Goal: Task Accomplishment & Management: Manage account settings

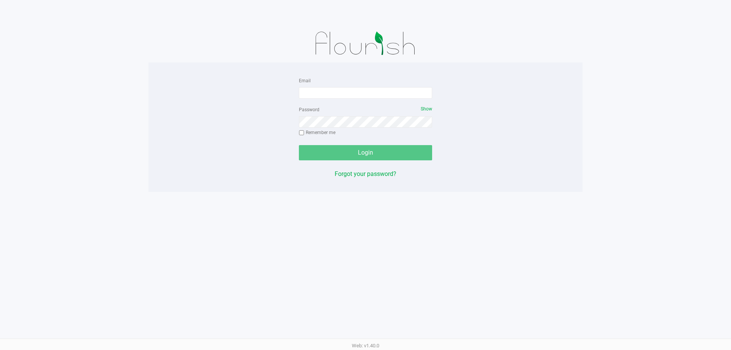
click at [366, 101] on form "Email Password Show Remember me Login" at bounding box center [365, 118] width 133 height 85
click at [365, 98] on form "Email Password Show Remember me Login" at bounding box center [365, 118] width 133 height 85
click at [366, 96] on input "Email" at bounding box center [365, 92] width 133 height 11
type input "[EMAIL_ADDRESS][DOMAIN_NAME]"
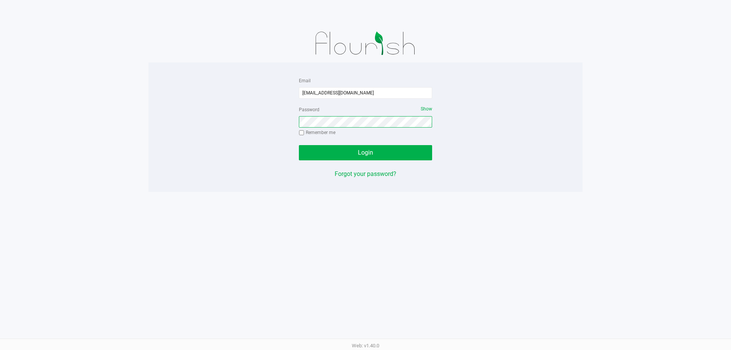
click at [299, 145] on button "Login" at bounding box center [365, 152] width 133 height 15
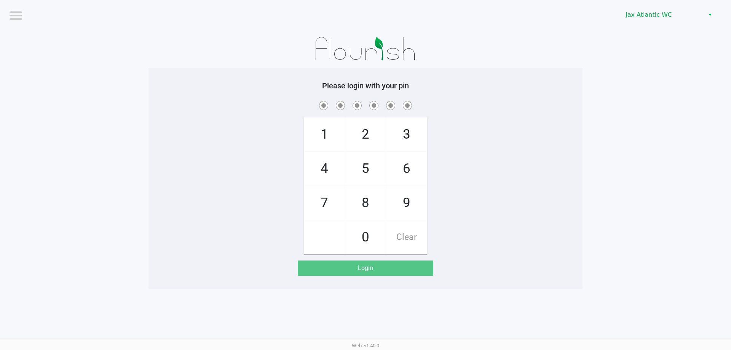
click at [339, 127] on span "1" at bounding box center [324, 135] width 40 height 34
checkbox input "true"
click at [436, 126] on div "1 4 7 2 5 8 0 3 6 9 Clear" at bounding box center [366, 176] width 434 height 155
click at [418, 137] on span "3" at bounding box center [407, 135] width 40 height 34
checkbox input "true"
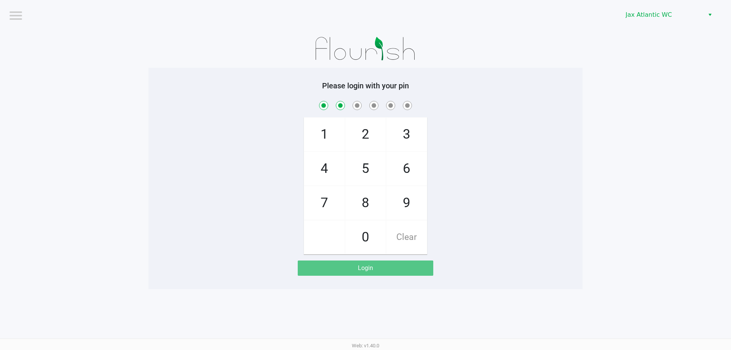
drag, startPoint x: 373, startPoint y: 241, endPoint x: 391, endPoint y: 201, distance: 43.6
click at [373, 235] on span "0" at bounding box center [365, 237] width 40 height 34
checkbox input "true"
drag, startPoint x: 398, startPoint y: 164, endPoint x: 395, endPoint y: 172, distance: 8.6
click at [398, 166] on span "6" at bounding box center [407, 169] width 40 height 34
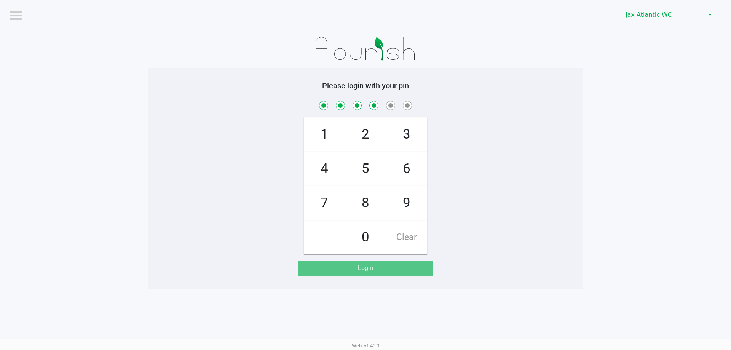
checkbox input "true"
drag, startPoint x: 371, startPoint y: 200, endPoint x: 383, endPoint y: 200, distance: 12.2
click at [376, 200] on span "8" at bounding box center [365, 203] width 40 height 34
checkbox input "true"
click at [406, 199] on span "9" at bounding box center [407, 203] width 40 height 34
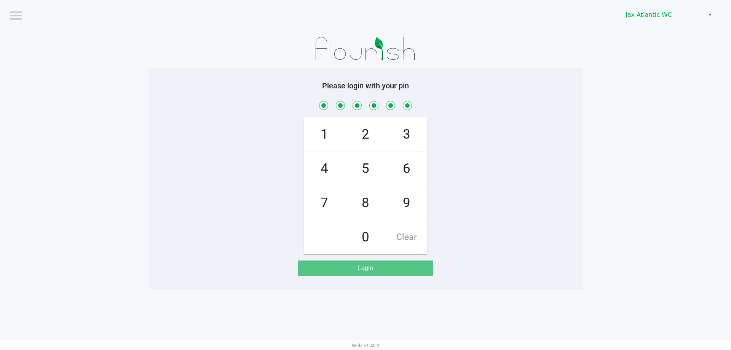
checkbox input "true"
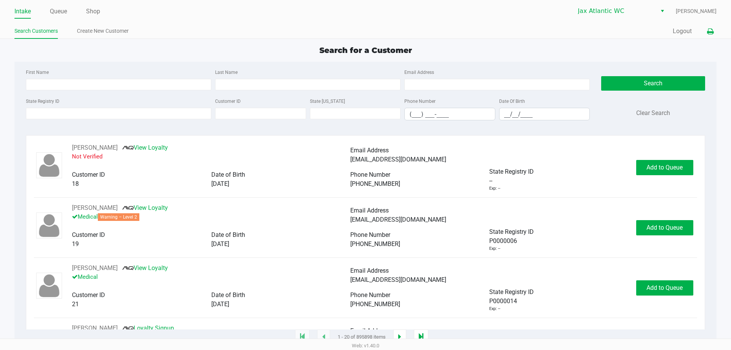
click at [709, 32] on icon at bounding box center [710, 31] width 6 height 5
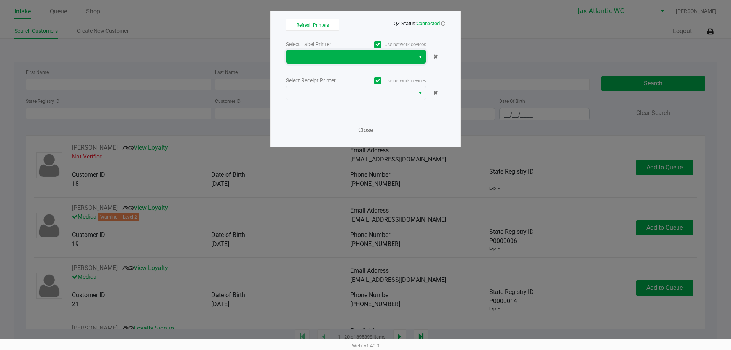
click at [363, 57] on span at bounding box center [350, 56] width 119 height 9
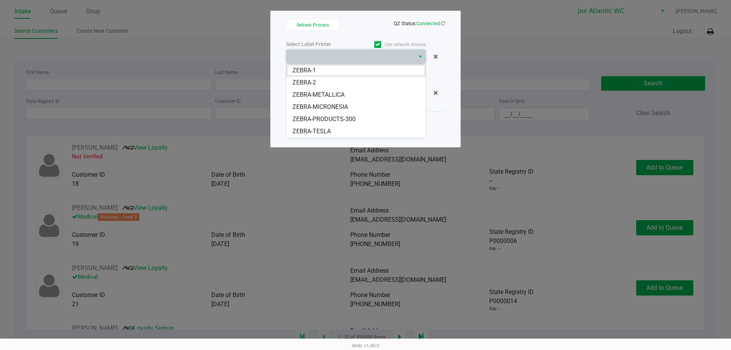
drag, startPoint x: 324, startPoint y: 133, endPoint x: 328, endPoint y: 115, distance: 17.6
click at [324, 132] on span "ZEBRA-TESLA" at bounding box center [311, 131] width 38 height 9
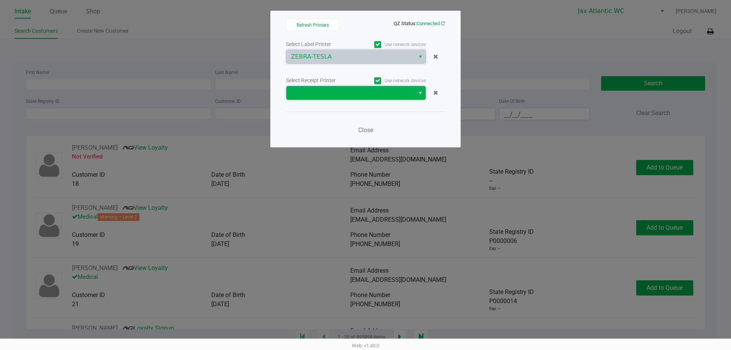
click at [329, 93] on span at bounding box center [350, 92] width 119 height 9
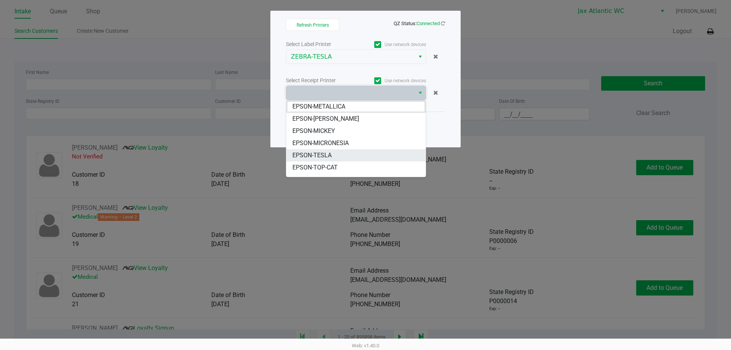
click at [337, 155] on li "EPSON-TESLA" at bounding box center [355, 155] width 139 height 12
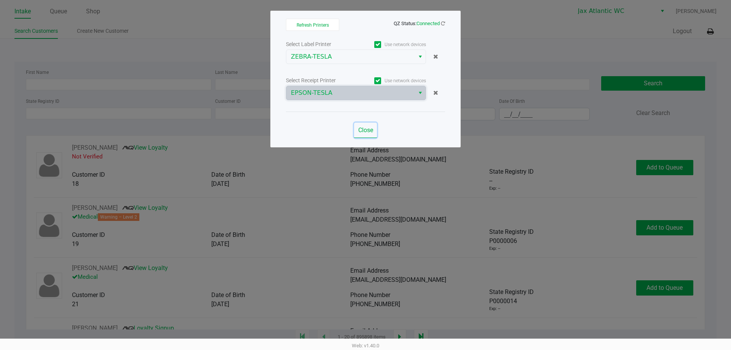
click at [361, 127] on span "Close" at bounding box center [365, 129] width 15 height 7
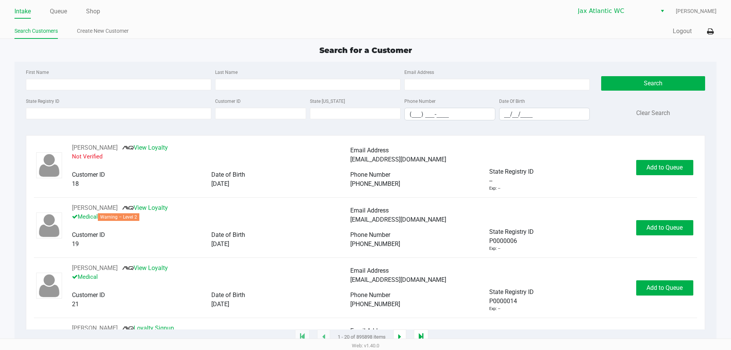
drag, startPoint x: 92, startPoint y: 12, endPoint x: 128, endPoint y: 12, distance: 36.2
click at [92, 11] on link "Shop" at bounding box center [93, 11] width 14 height 11
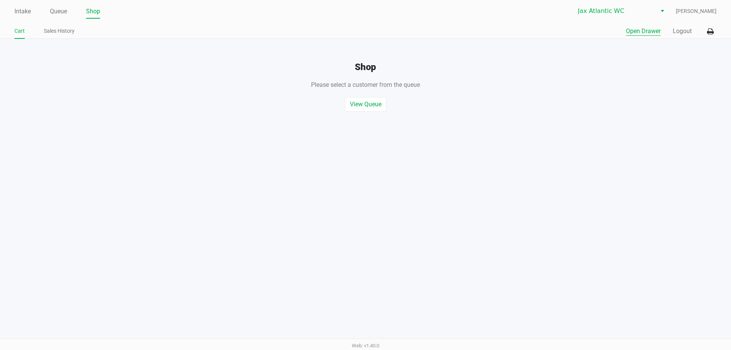
drag, startPoint x: 623, startPoint y: 29, endPoint x: 628, endPoint y: 32, distance: 5.5
click at [625, 30] on div "Quick Sale Open Drawer Logout" at bounding box center [541, 31] width 351 height 14
click at [632, 33] on button "Open Drawer" at bounding box center [643, 31] width 35 height 9
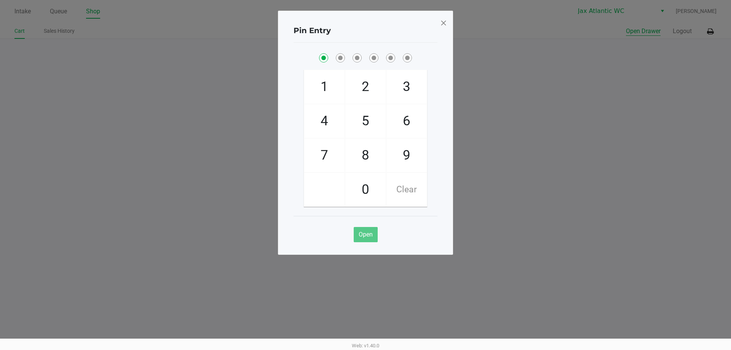
checkbox input "true"
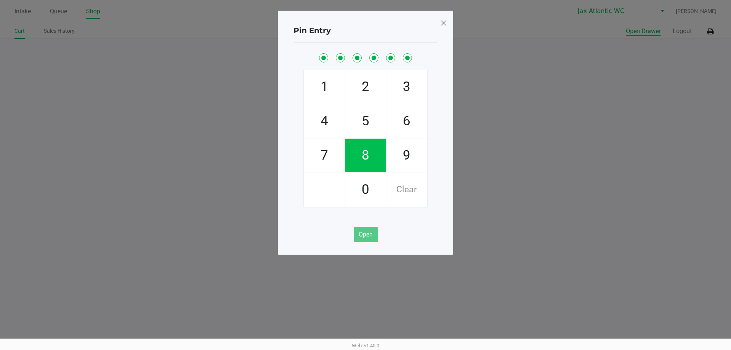
checkbox input "true"
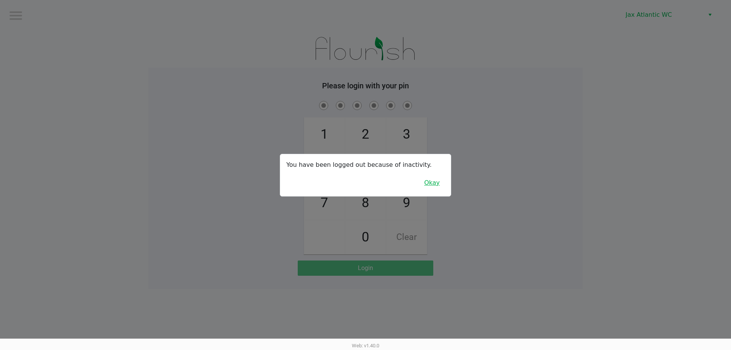
click at [441, 184] on button "Okay" at bounding box center [432, 183] width 26 height 14
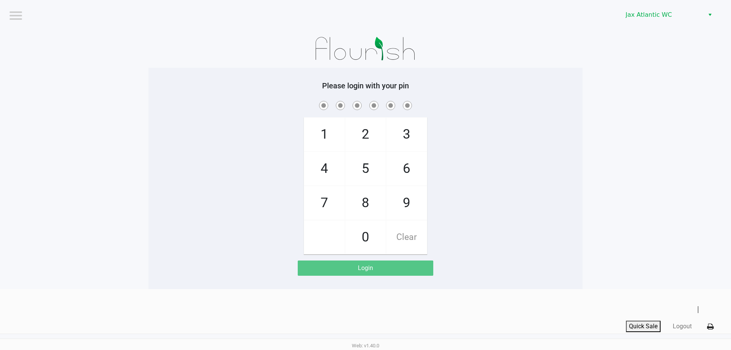
click at [315, 125] on span "1" at bounding box center [324, 135] width 40 height 34
click at [421, 131] on span "3" at bounding box center [407, 135] width 40 height 34
drag, startPoint x: 381, startPoint y: 228, endPoint x: 395, endPoint y: 182, distance: 47.5
click at [383, 222] on span "0" at bounding box center [365, 237] width 40 height 34
click at [401, 177] on span "6" at bounding box center [407, 169] width 40 height 34
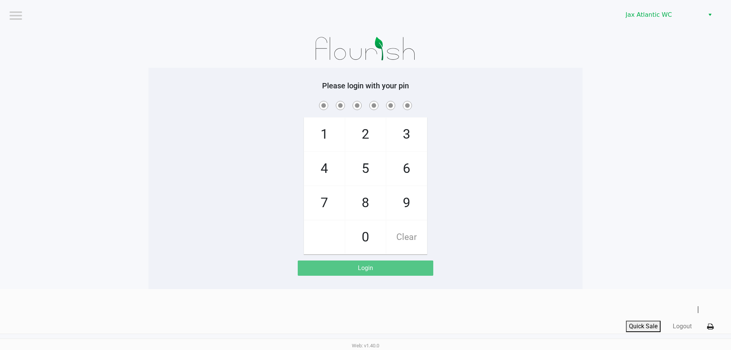
click at [366, 204] on span "8" at bounding box center [365, 203] width 40 height 34
click at [430, 188] on div "1 4 7 2 5 8 0 3 6 9 Clear" at bounding box center [366, 176] width 434 height 155
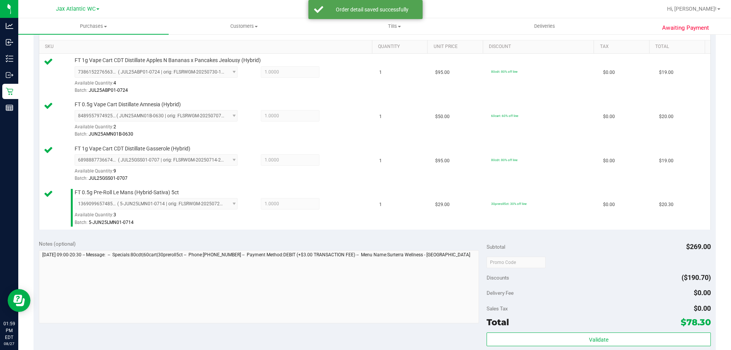
scroll to position [343, 0]
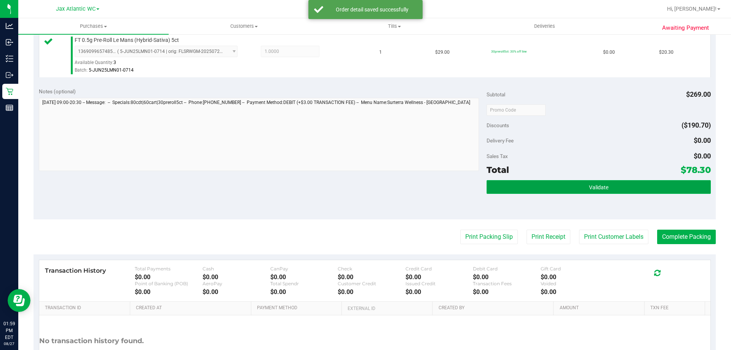
click at [530, 188] on button "Validate" at bounding box center [599, 187] width 224 height 14
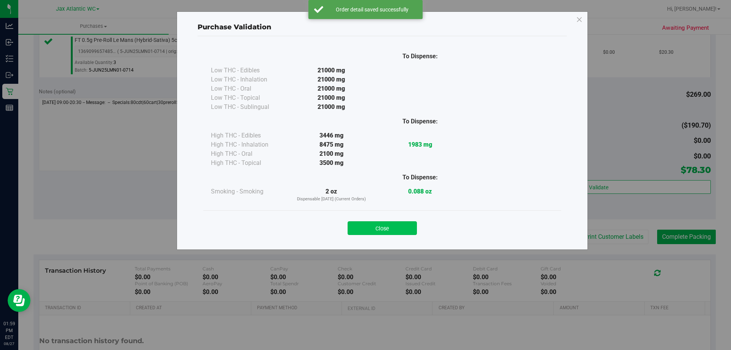
click at [389, 225] on button "Close" at bounding box center [382, 228] width 69 height 14
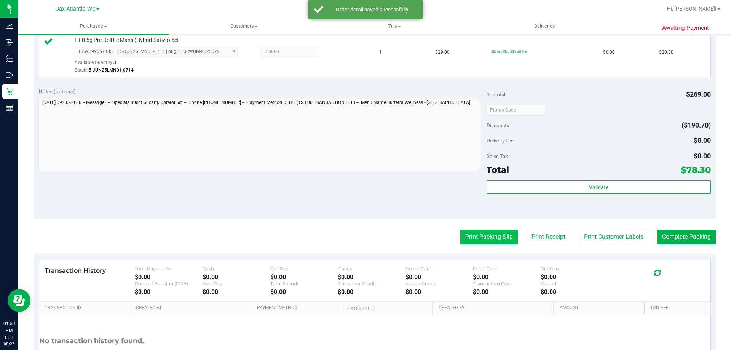
click at [473, 239] on button "Print Packing Slip" at bounding box center [489, 237] width 58 height 14
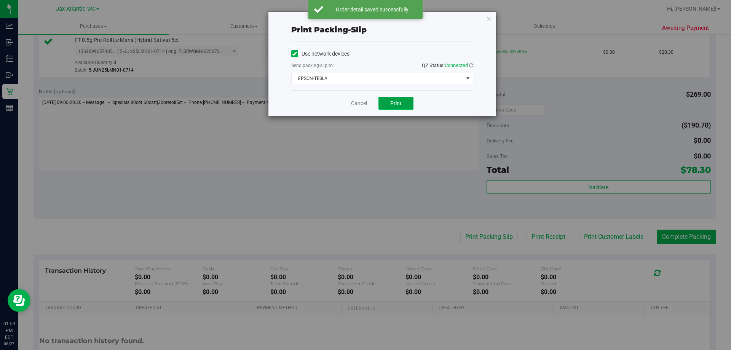
click at [398, 104] on span "Print" at bounding box center [395, 103] width 11 height 6
click at [490, 20] on icon "button" at bounding box center [488, 18] width 5 height 9
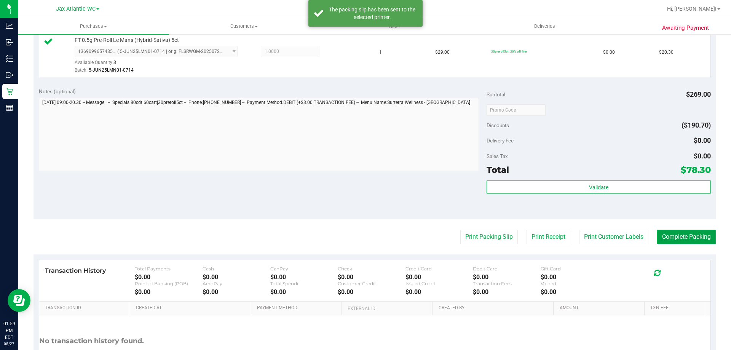
drag, startPoint x: 668, startPoint y: 232, endPoint x: 655, endPoint y: 234, distance: 12.7
click at [668, 232] on button "Complete Packing" at bounding box center [686, 237] width 59 height 14
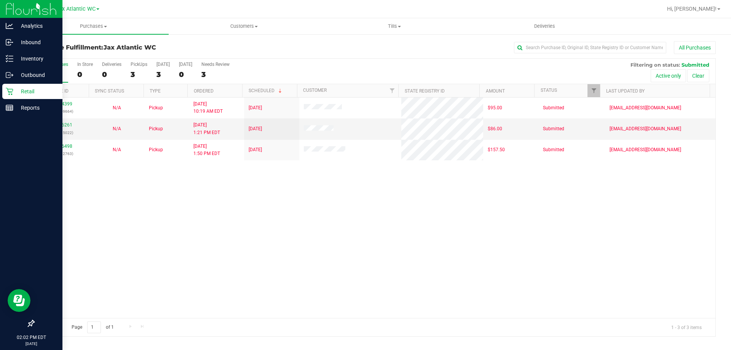
click at [10, 92] on icon at bounding box center [10, 92] width 8 height 8
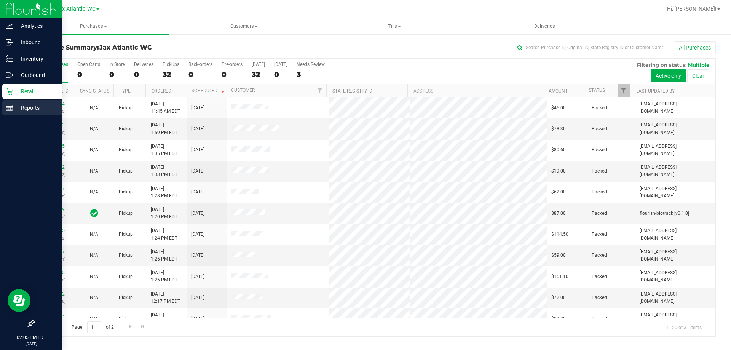
click at [10, 114] on div "Reports" at bounding box center [32, 107] width 60 height 15
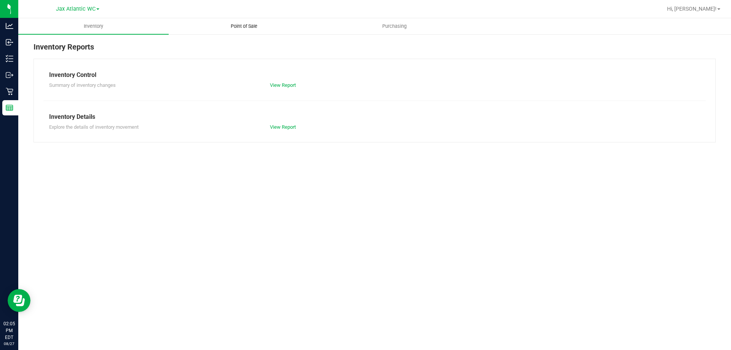
click at [242, 27] on span "Point of Sale" at bounding box center [243, 26] width 47 height 7
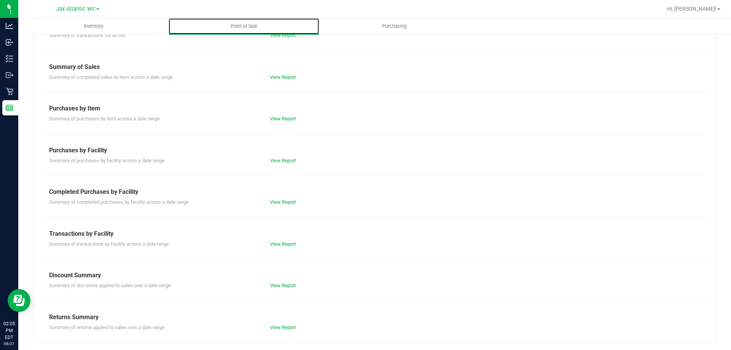
scroll to position [50, 0]
click at [276, 203] on link "View Report" at bounding box center [283, 202] width 26 height 6
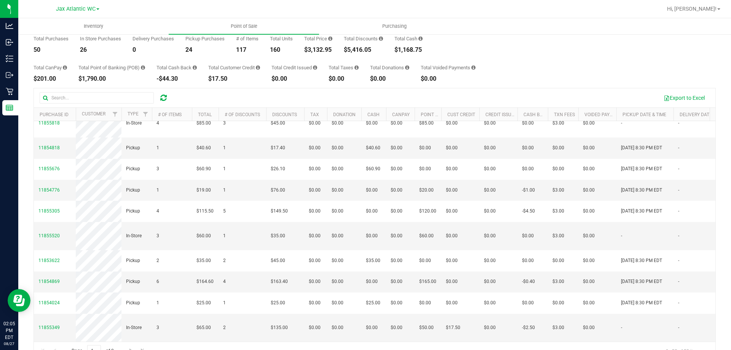
scroll to position [57, 0]
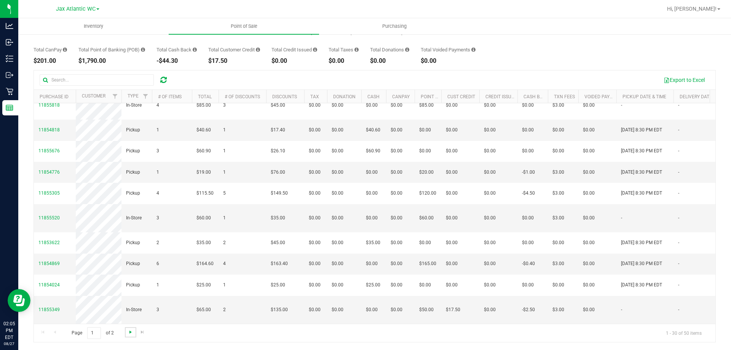
click at [128, 332] on span "Go to the next page" at bounding box center [131, 332] width 6 height 6
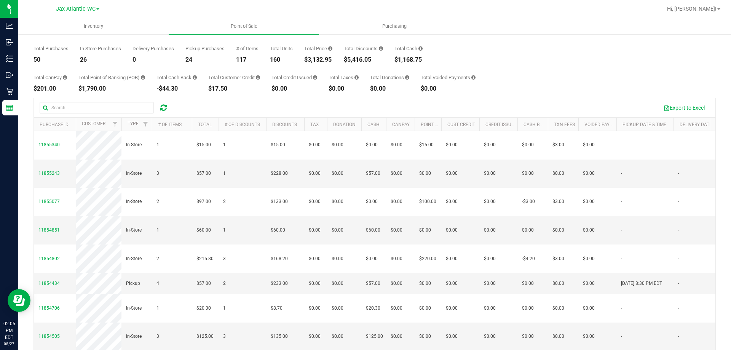
scroll to position [0, 0]
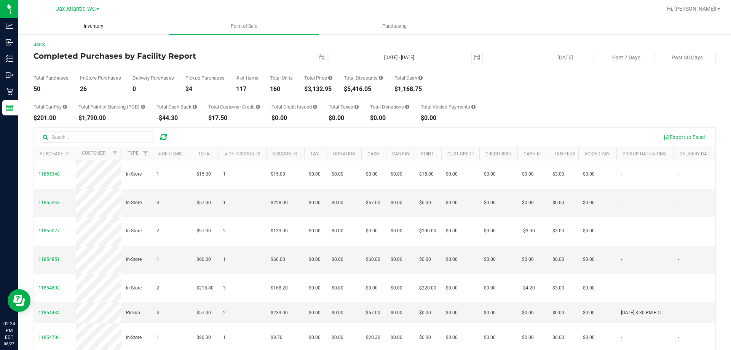
click at [91, 21] on uib-tab-heading "Inventory" at bounding box center [94, 26] width 150 height 15
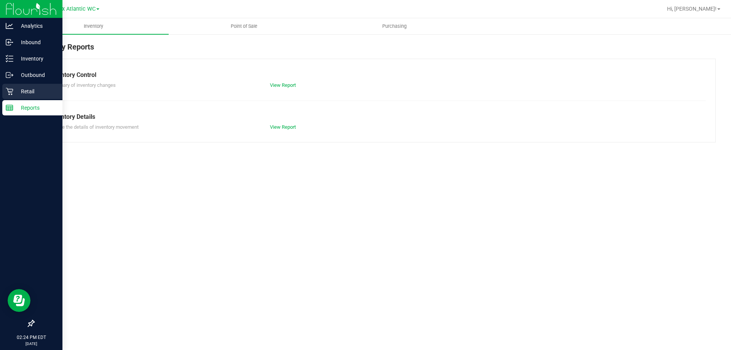
click at [11, 90] on icon at bounding box center [10, 92] width 8 height 8
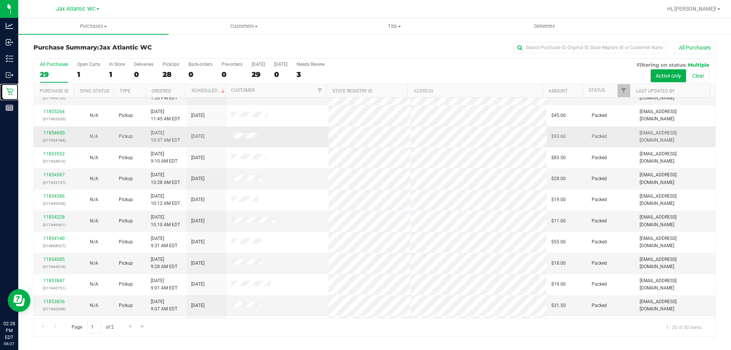
scroll to position [201, 0]
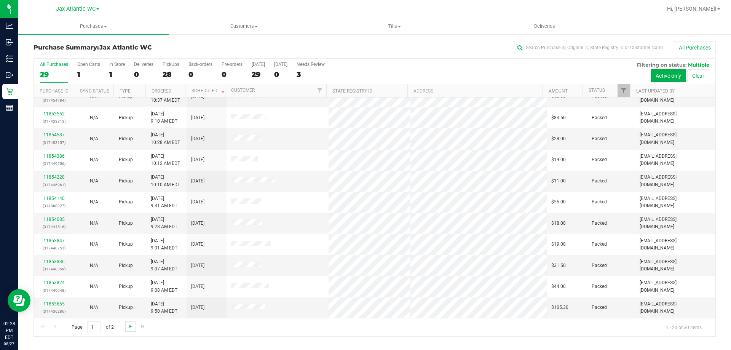
click at [129, 325] on span "Go to the next page" at bounding box center [131, 326] width 6 height 6
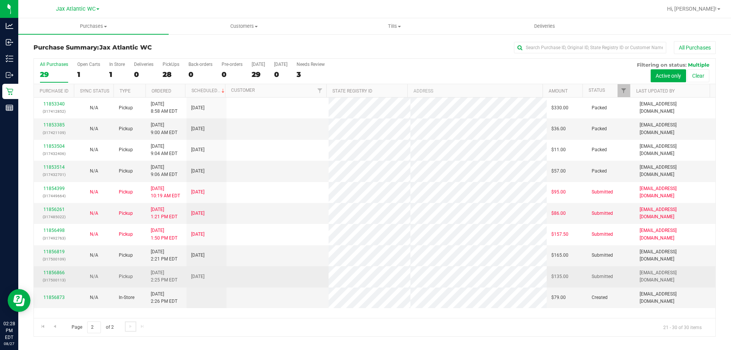
scroll to position [0, 0]
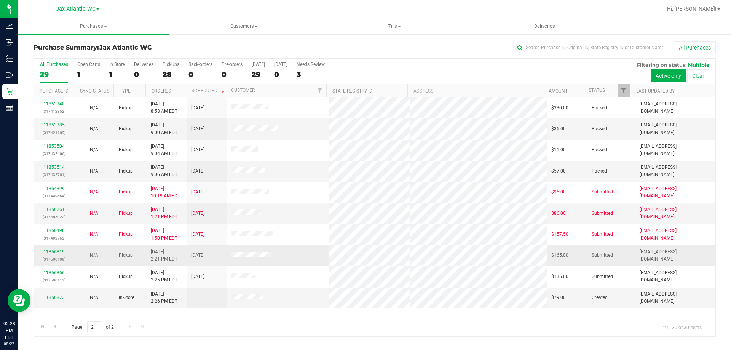
click at [56, 252] on link "11856819" at bounding box center [53, 251] width 21 height 5
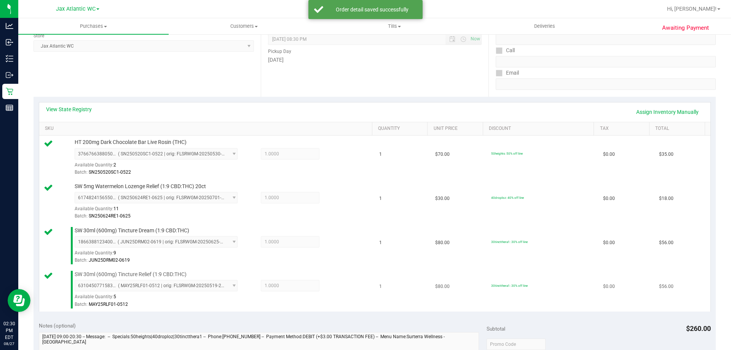
scroll to position [228, 0]
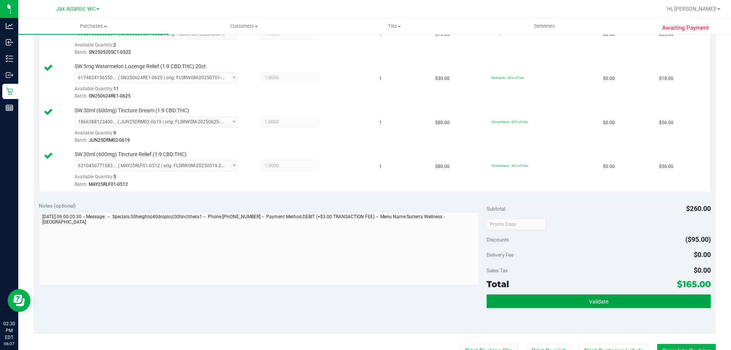
click at [513, 305] on button "Validate" at bounding box center [599, 301] width 224 height 14
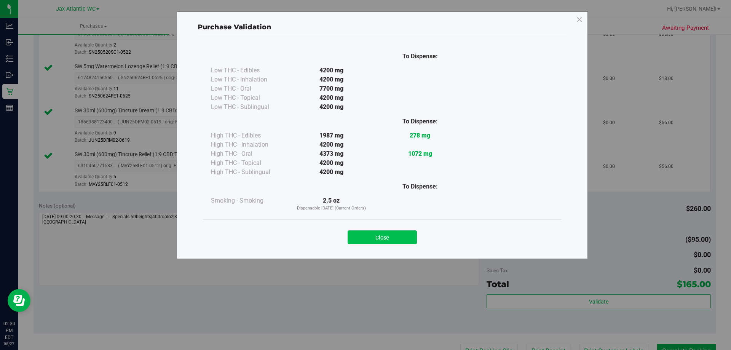
click at [383, 242] on button "Close" at bounding box center [382, 237] width 69 height 14
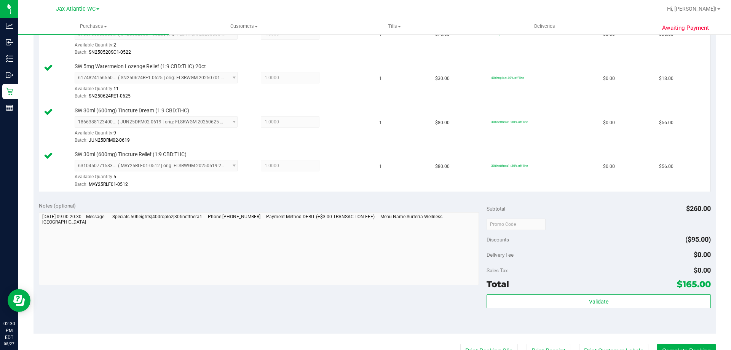
scroll to position [381, 0]
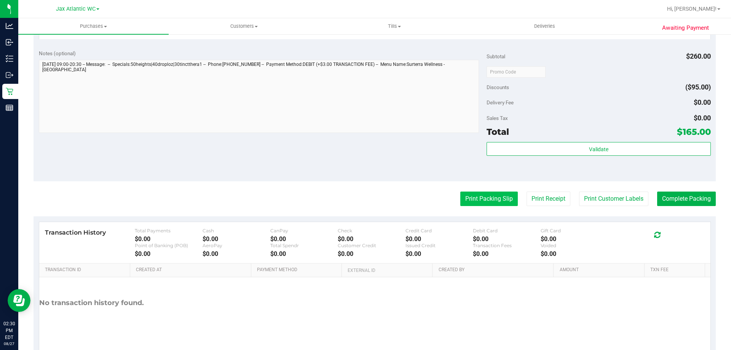
click at [482, 198] on button "Print Packing Slip" at bounding box center [489, 199] width 58 height 14
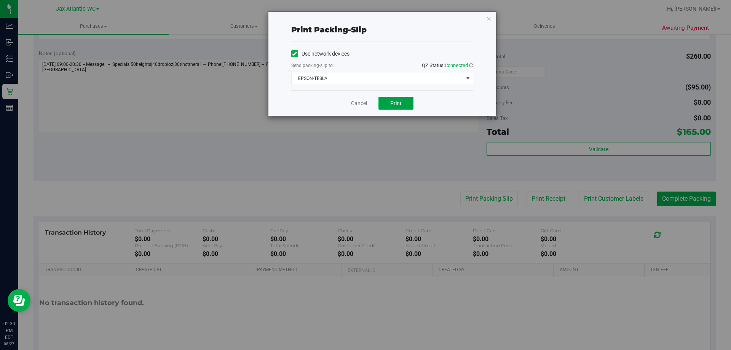
click at [395, 106] on span "Print" at bounding box center [395, 103] width 11 height 6
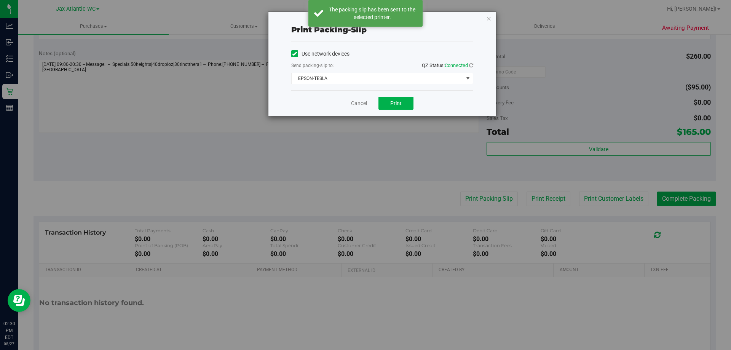
drag, startPoint x: 488, startPoint y: 19, endPoint x: 641, endPoint y: 140, distance: 194.8
click at [489, 18] on icon "button" at bounding box center [488, 18] width 5 height 9
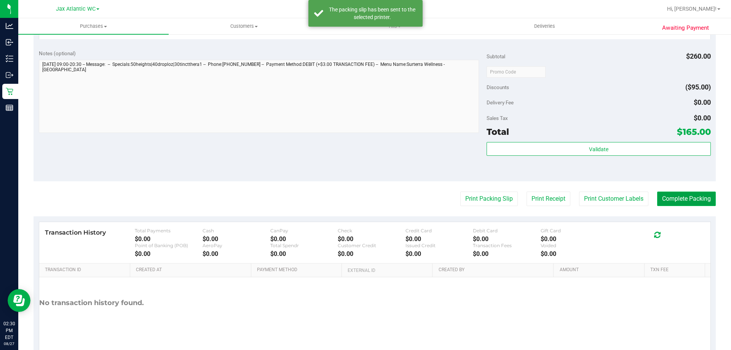
click at [681, 196] on button "Complete Packing" at bounding box center [686, 199] width 59 height 14
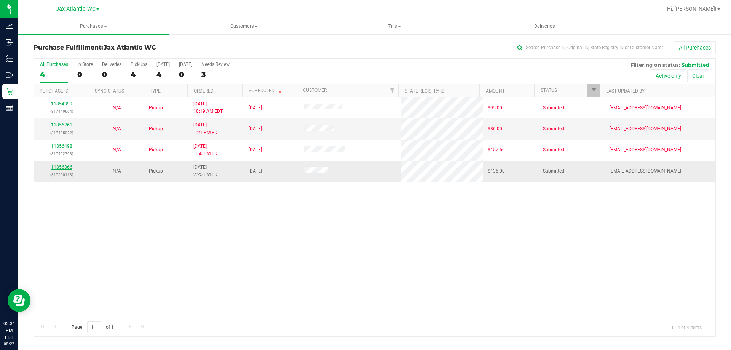
click at [64, 166] on link "11856866" at bounding box center [61, 167] width 21 height 5
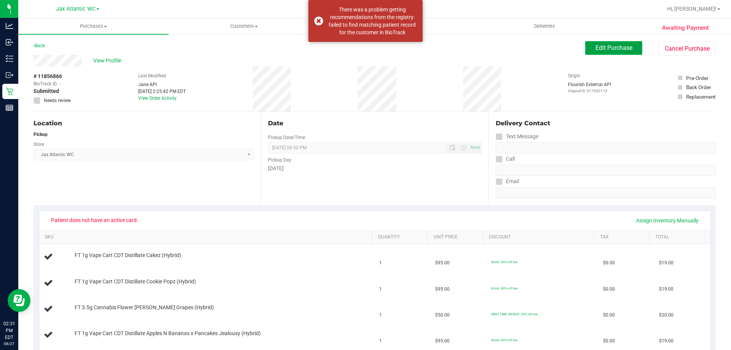
click at [600, 50] on span "Edit Purchase" at bounding box center [614, 47] width 37 height 7
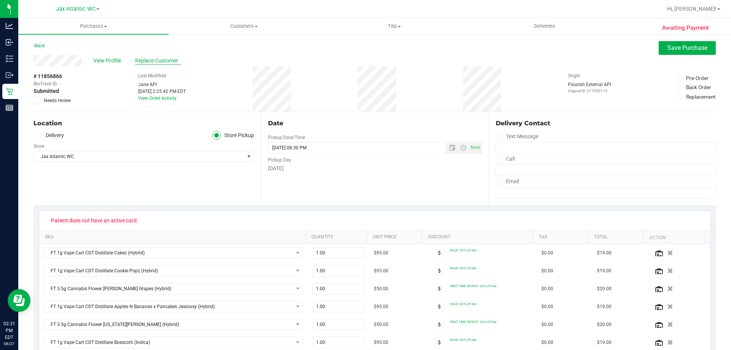
click at [157, 58] on span "Replace Customer" at bounding box center [158, 61] width 46 height 8
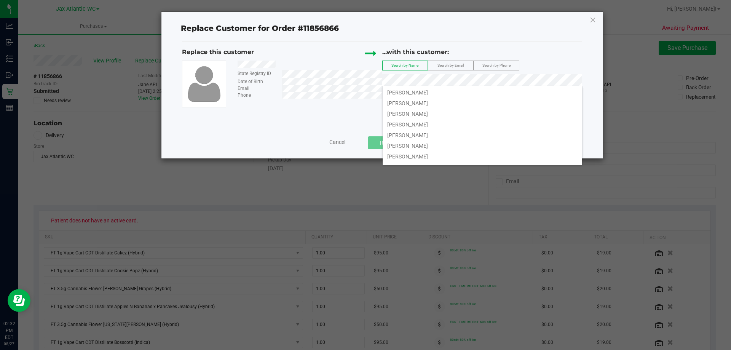
scroll to position [20, 0]
click at [453, 64] on span "Search by Email" at bounding box center [451, 65] width 26 height 4
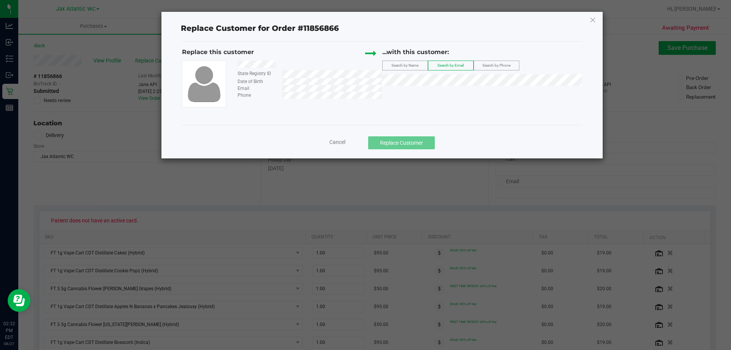
click at [504, 66] on span "Search by Phone" at bounding box center [496, 65] width 28 height 4
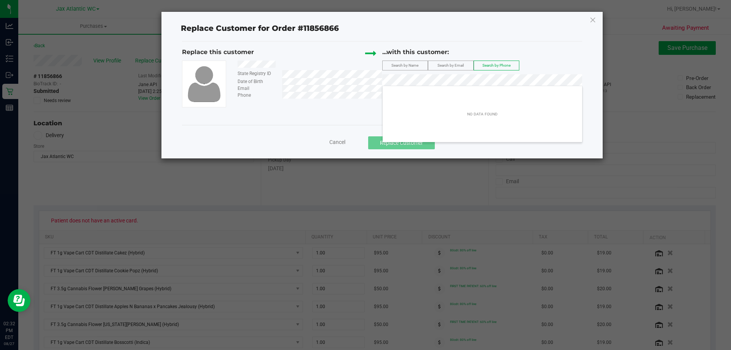
click at [284, 116] on div "Replace this customer State Registry ID Date of Birth Email Phone ...with this …" at bounding box center [382, 83] width 400 height 83
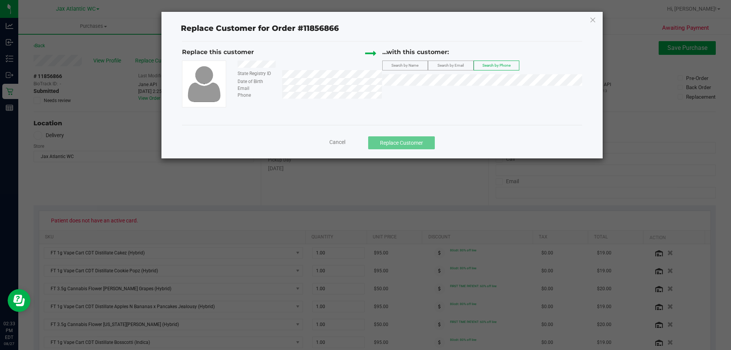
click at [343, 145] on span "Cancel" at bounding box center [337, 142] width 16 height 6
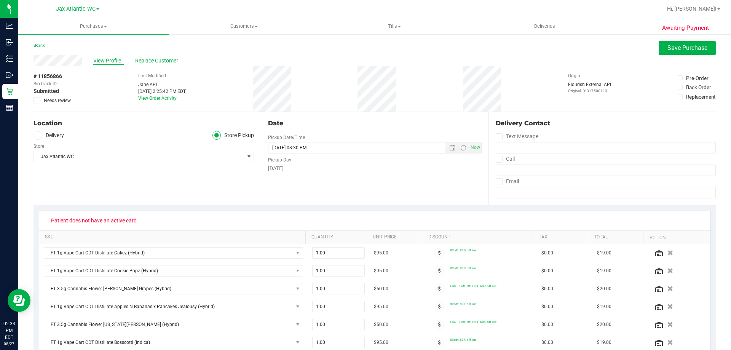
click at [111, 62] on span "View Profile" at bounding box center [108, 61] width 30 height 8
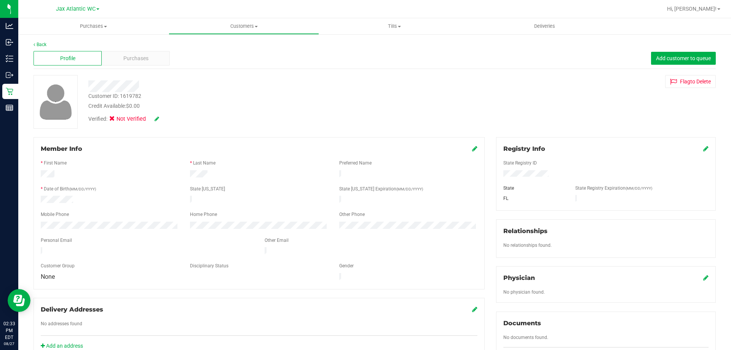
click at [159, 118] on icon at bounding box center [157, 118] width 5 height 5
click at [703, 149] on icon at bounding box center [705, 148] width 5 height 6
click at [112, 120] on icon at bounding box center [114, 120] width 5 height 0
click at [0, 0] on input "Medical" at bounding box center [0, 0] width 0 height 0
click at [170, 120] on icon at bounding box center [167, 119] width 6 height 5
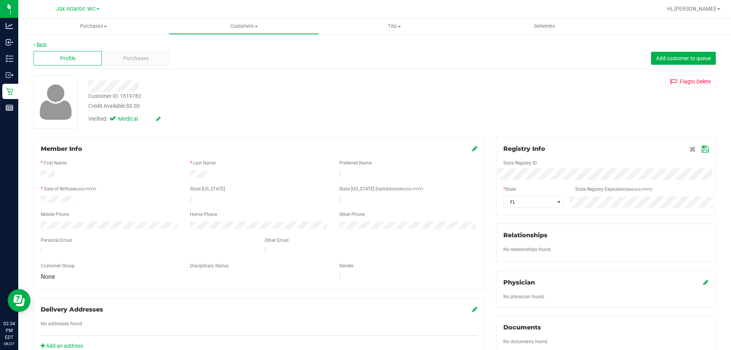
click at [42, 44] on link "Back" at bounding box center [40, 44] width 13 height 5
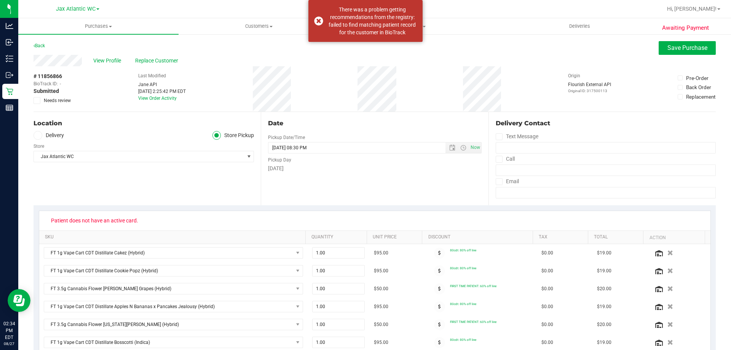
click at [39, 43] on div "Back" at bounding box center [39, 45] width 11 height 9
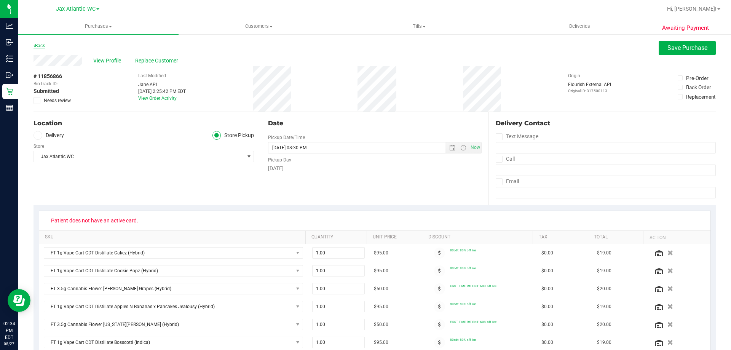
click at [39, 46] on link "Back" at bounding box center [39, 45] width 11 height 5
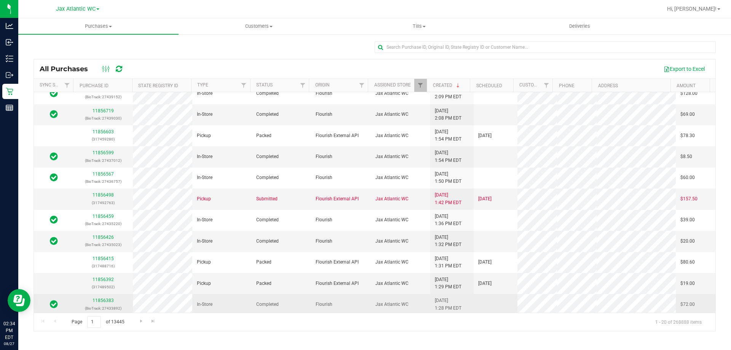
scroll to position [216, 0]
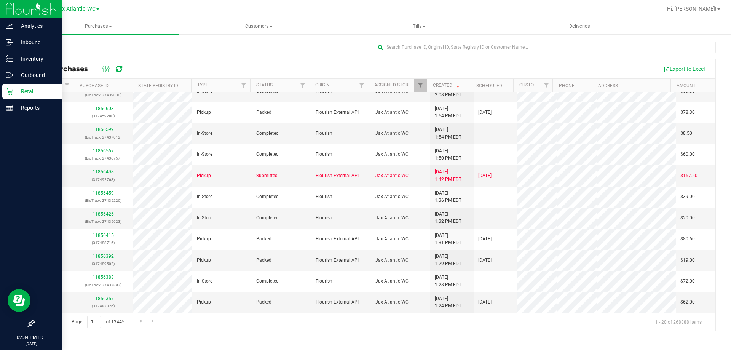
click at [16, 91] on p "Retail" at bounding box center [36, 91] width 46 height 9
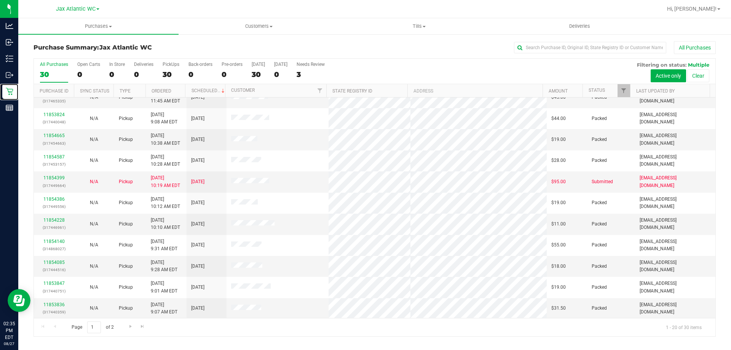
scroll to position [201, 0]
click at [131, 327] on span "Go to the next page" at bounding box center [131, 326] width 6 height 6
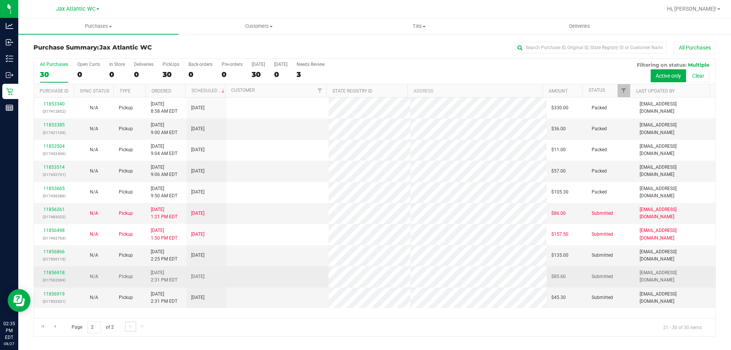
scroll to position [0, 0]
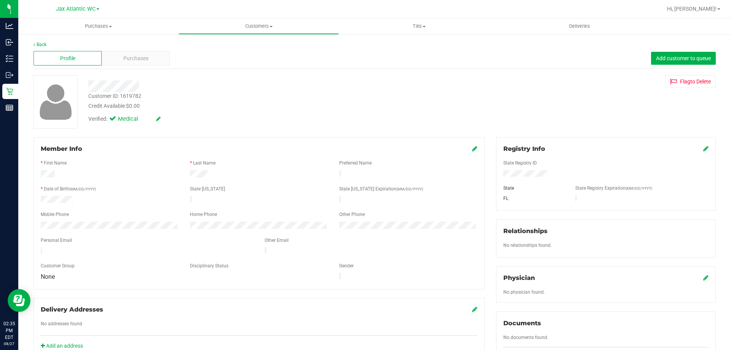
click at [703, 147] on icon at bounding box center [705, 148] width 5 height 6
click at [702, 150] on icon at bounding box center [705, 149] width 7 height 6
click at [45, 45] on link "Back" at bounding box center [40, 44] width 13 height 5
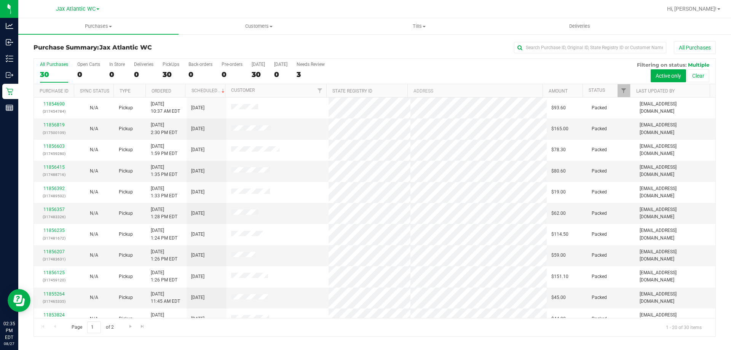
scroll to position [201, 0]
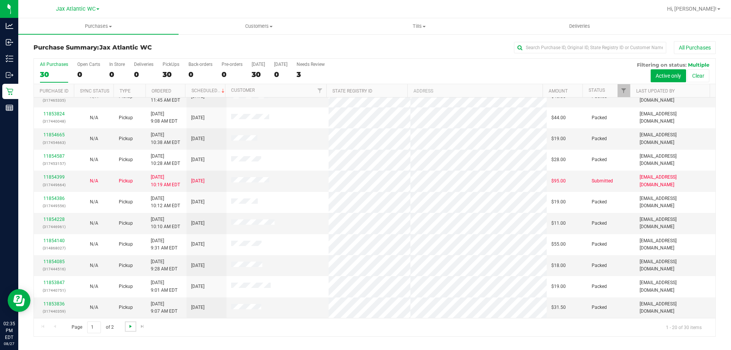
click at [131, 328] on span "Go to the next page" at bounding box center [131, 326] width 6 height 6
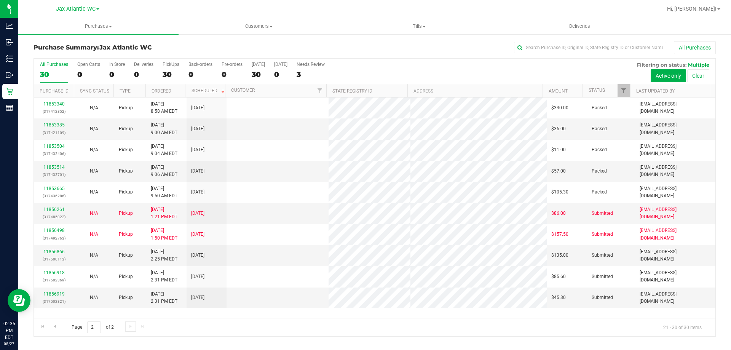
scroll to position [0, 0]
click at [59, 251] on link "11856866" at bounding box center [53, 251] width 21 height 5
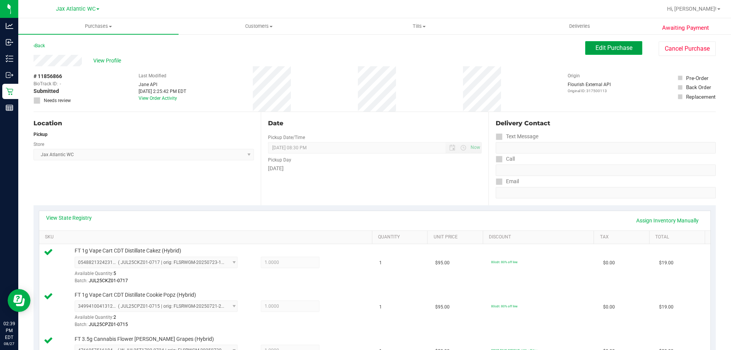
drag, startPoint x: 602, startPoint y: 49, endPoint x: 598, endPoint y: 50, distance: 4.2
click at [602, 49] on span "Edit Purchase" at bounding box center [614, 47] width 37 height 7
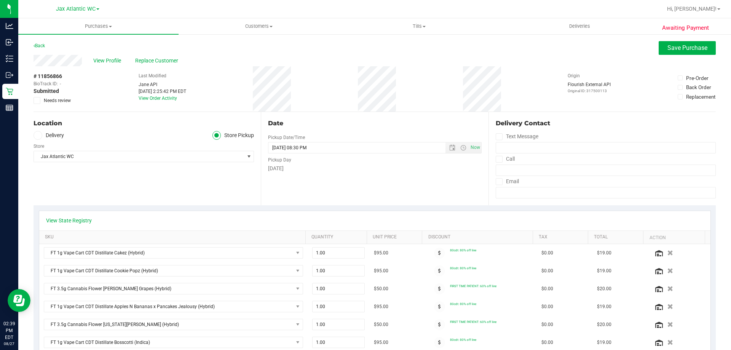
click at [38, 101] on icon at bounding box center [37, 101] width 5 height 0
click at [0, 0] on input "Needs review" at bounding box center [0, 0] width 0 height 0
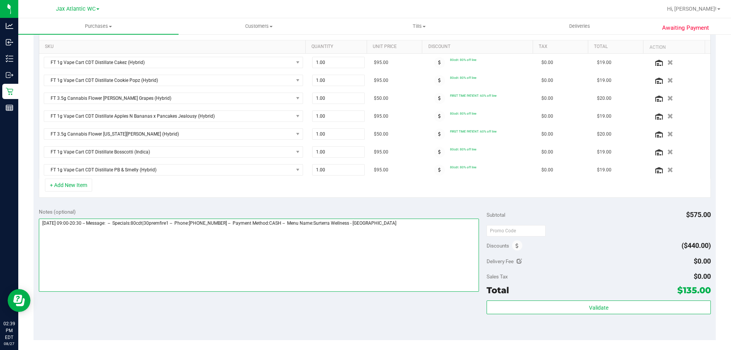
click at [442, 227] on textarea at bounding box center [259, 255] width 441 height 73
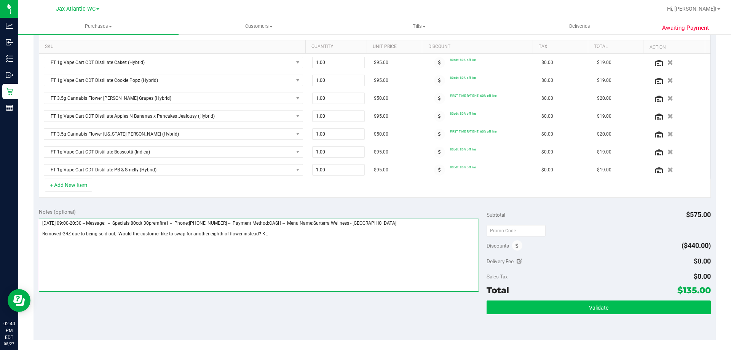
type textarea "Wednesday 08/27/2025 09:00-20:30 -- Message: -- Specials:80cdt|30premfire1 -- P…"
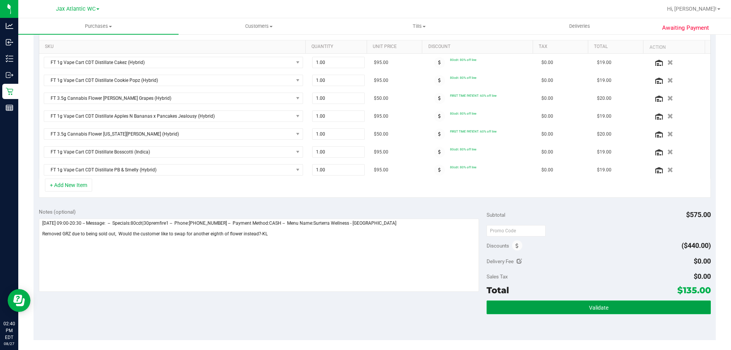
click at [577, 302] on button "Validate" at bounding box center [599, 307] width 224 height 14
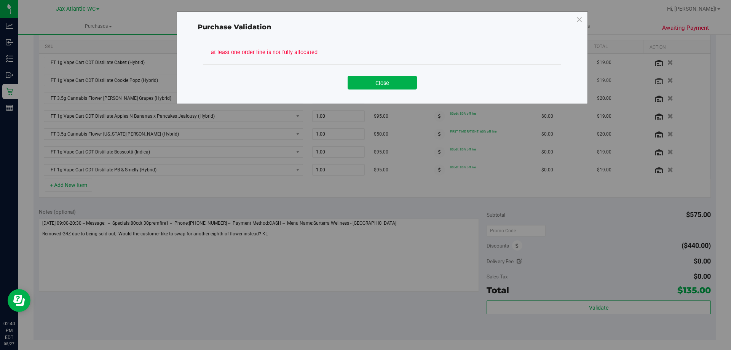
click at [363, 83] on button "Close" at bounding box center [382, 83] width 69 height 14
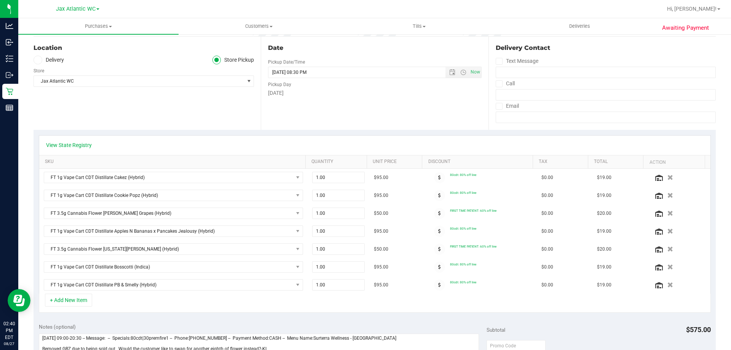
scroll to position [0, 0]
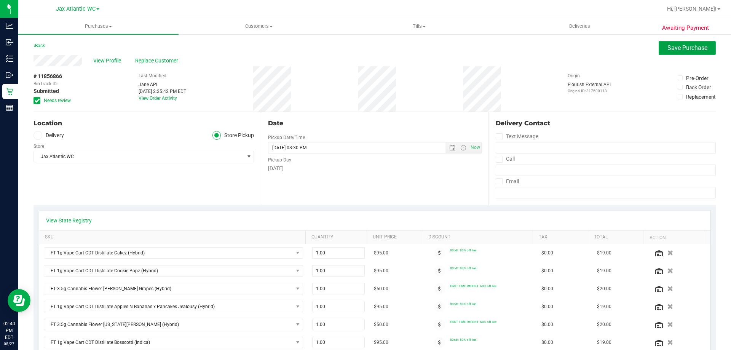
click at [660, 47] on button "Save Purchase" at bounding box center [687, 48] width 57 height 14
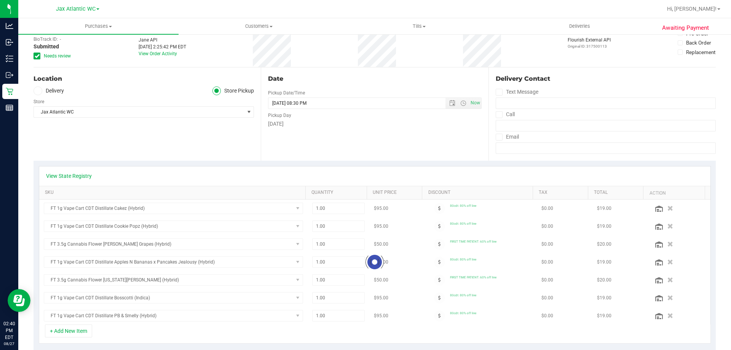
scroll to position [114, 0]
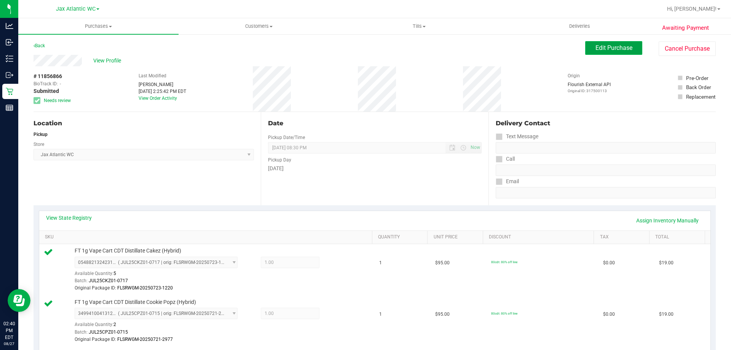
click at [612, 49] on span "Edit Purchase" at bounding box center [614, 47] width 37 height 7
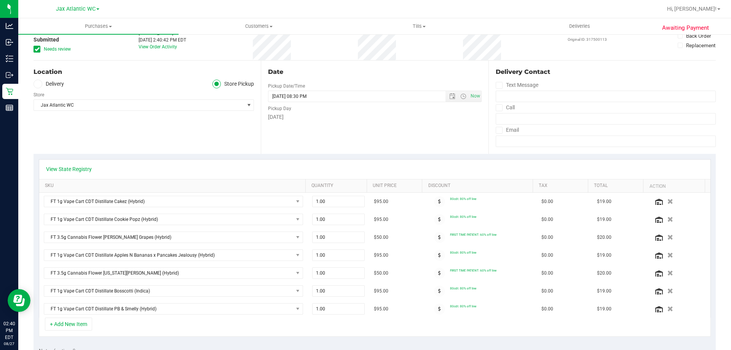
scroll to position [152, 0]
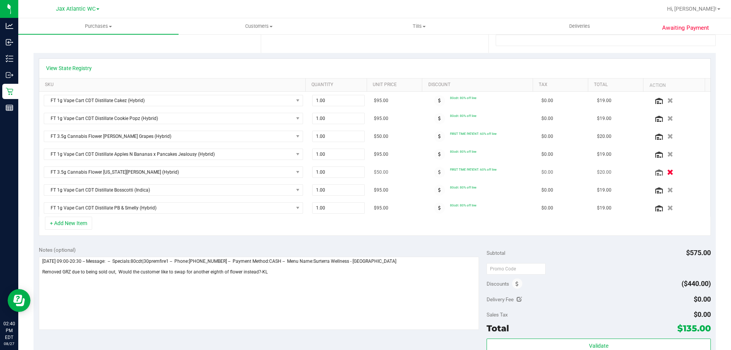
click at [667, 173] on icon "button" at bounding box center [670, 172] width 6 height 6
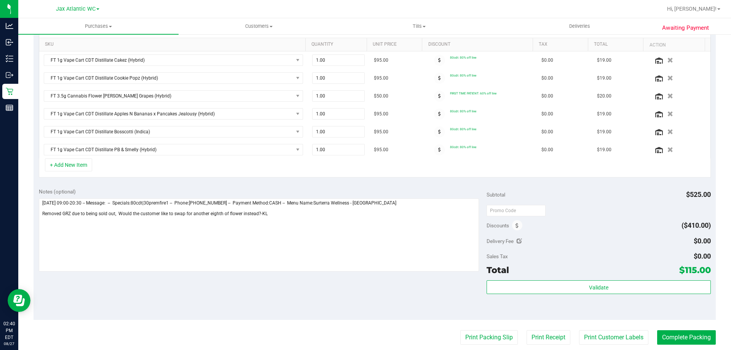
scroll to position [305, 0]
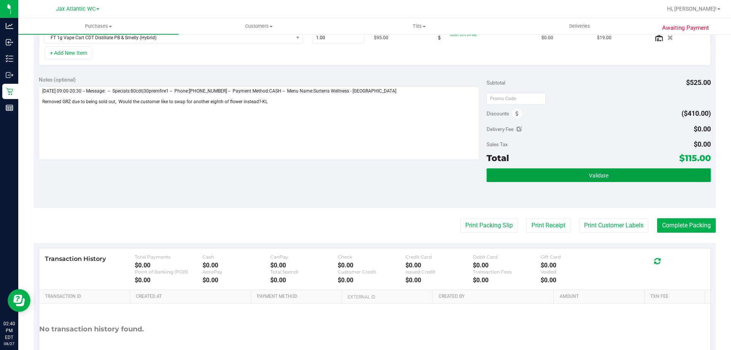
click at [589, 177] on span "Validate" at bounding box center [598, 176] width 19 height 6
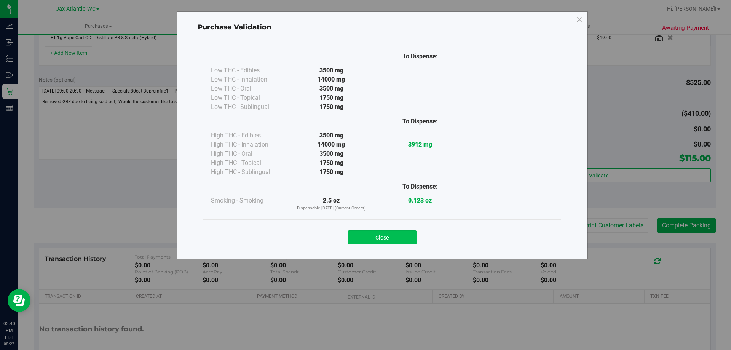
drag, startPoint x: 388, startPoint y: 238, endPoint x: 405, endPoint y: 237, distance: 17.2
click at [389, 238] on button "Close" at bounding box center [382, 237] width 69 height 14
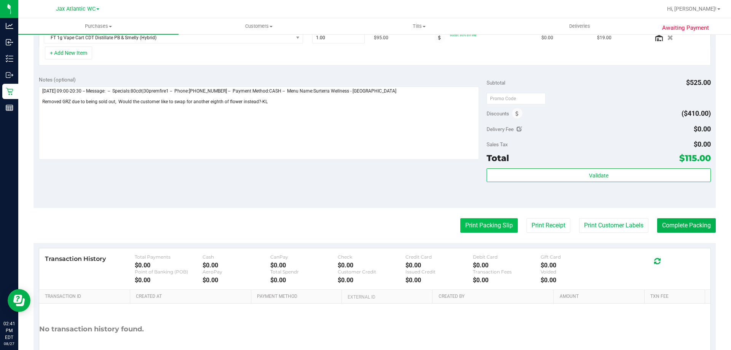
click at [476, 226] on button "Print Packing Slip" at bounding box center [489, 225] width 58 height 14
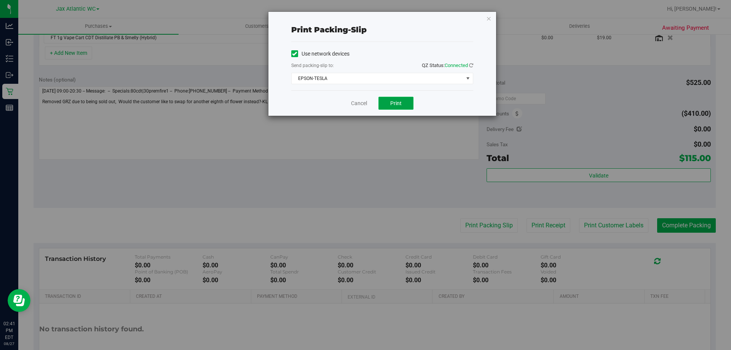
click at [388, 99] on button "Print" at bounding box center [396, 103] width 35 height 13
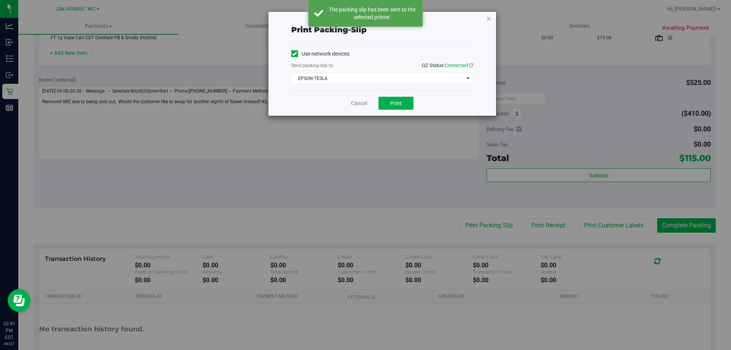
click at [489, 18] on icon "button" at bounding box center [488, 18] width 5 height 9
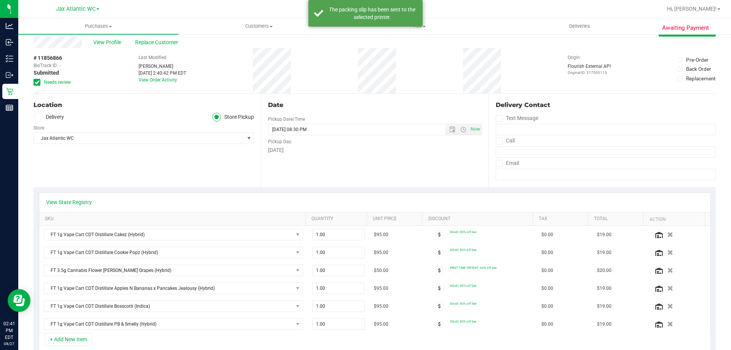
scroll to position [0, 0]
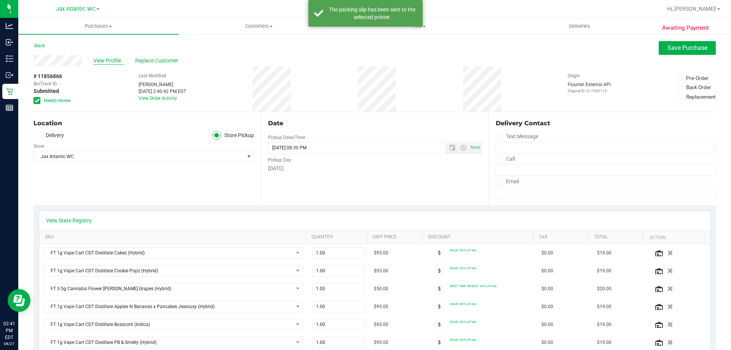
click at [104, 61] on span "View Profile" at bounding box center [108, 61] width 30 height 8
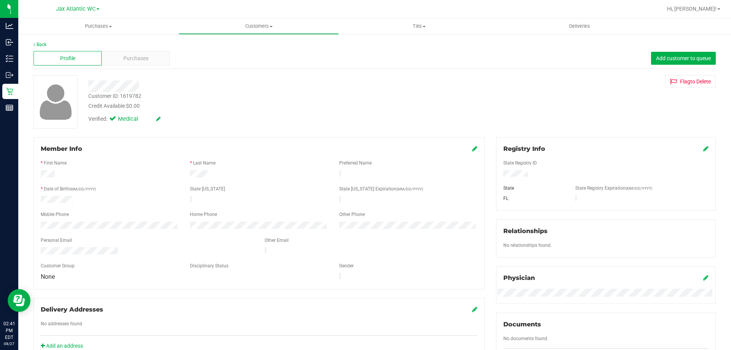
click at [133, 95] on div "Customer ID: 1619782" at bounding box center [114, 96] width 53 height 8
copy div "1619782"
click at [45, 45] on link "Back" at bounding box center [40, 44] width 13 height 5
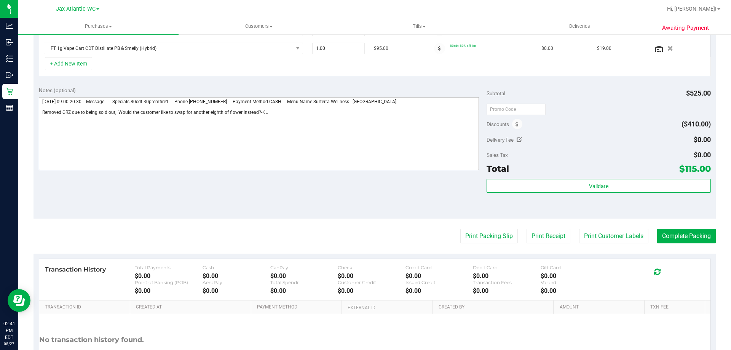
scroll to position [355, 0]
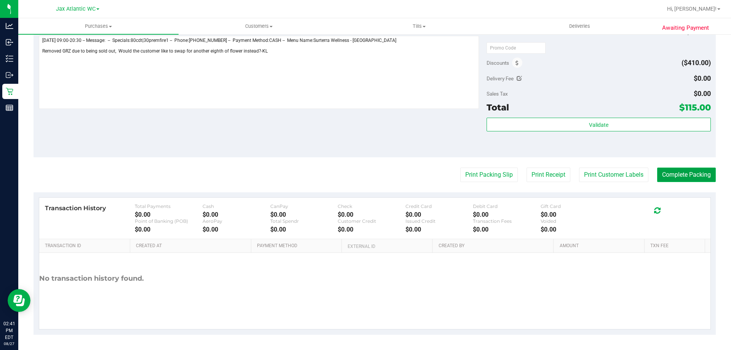
click at [660, 176] on button "Complete Packing" at bounding box center [686, 175] width 59 height 14
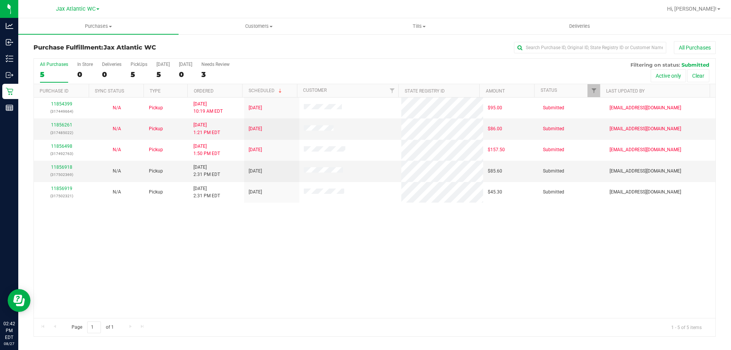
click at [70, 249] on div "11854399 (317449664) N/A Pickup 8/27/2025 10:19 AM EDT 8/27/2025 $95.00 Submitt…" at bounding box center [375, 207] width 682 height 220
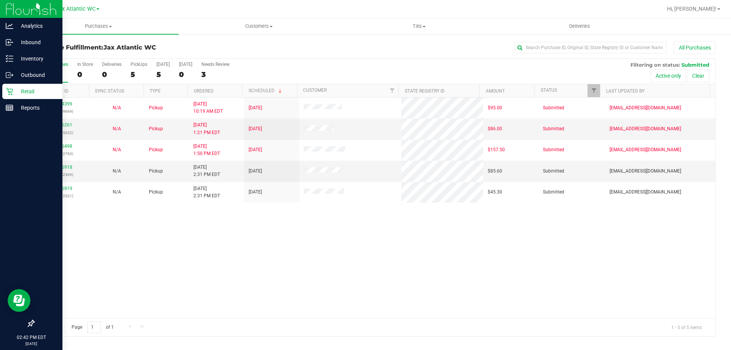
click at [10, 93] on icon at bounding box center [9, 91] width 7 height 7
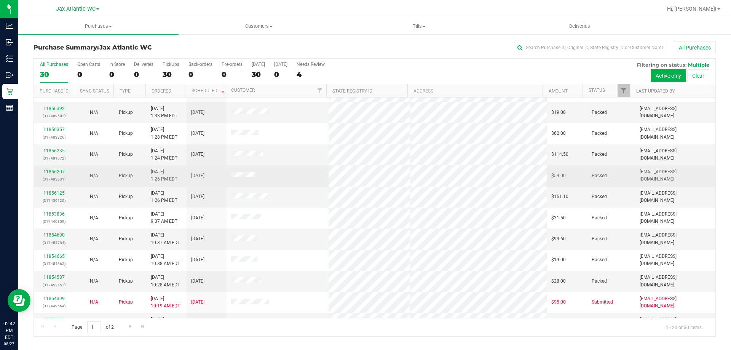
scroll to position [201, 0]
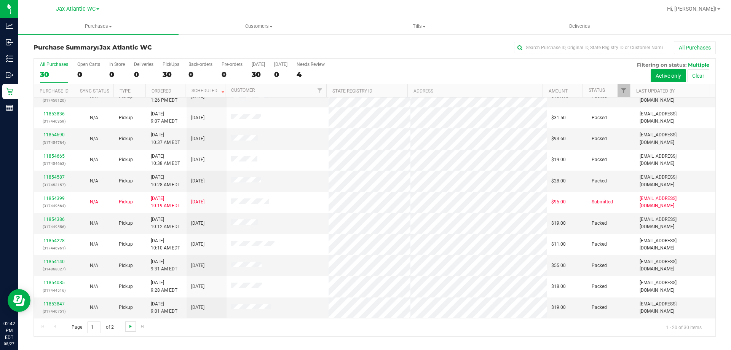
click at [132, 326] on span "Go to the next page" at bounding box center [131, 326] width 6 height 6
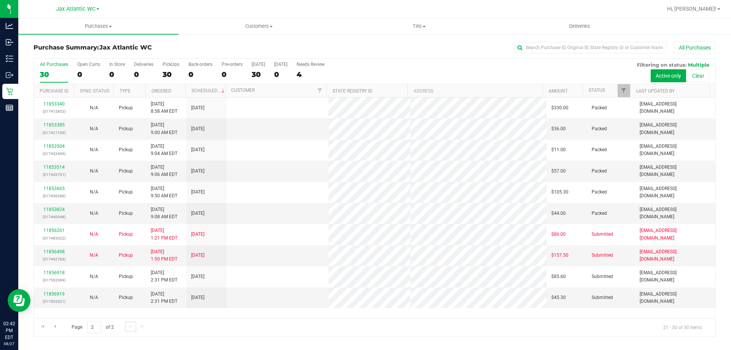
scroll to position [0, 0]
click at [55, 326] on span "Go to the previous page" at bounding box center [55, 326] width 6 height 6
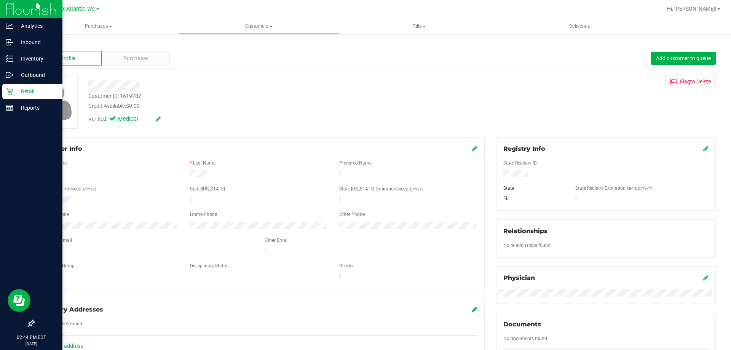
click at [11, 93] on icon at bounding box center [9, 91] width 7 height 7
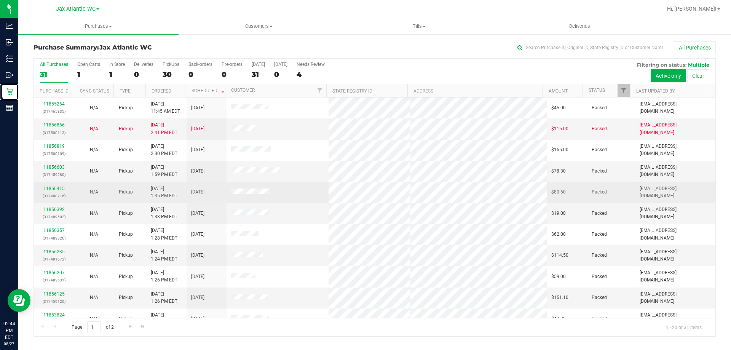
scroll to position [201, 0]
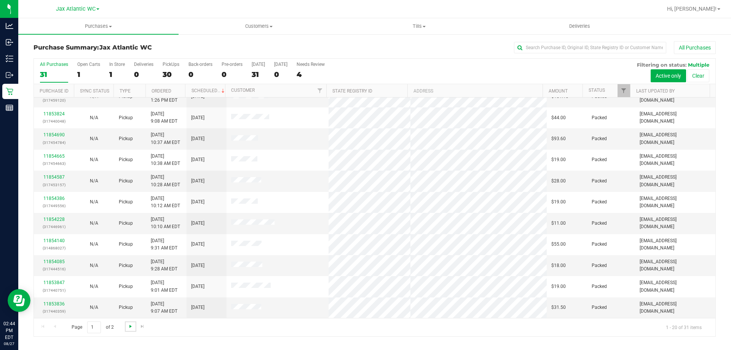
click at [131, 327] on span "Go to the next page" at bounding box center [131, 326] width 6 height 6
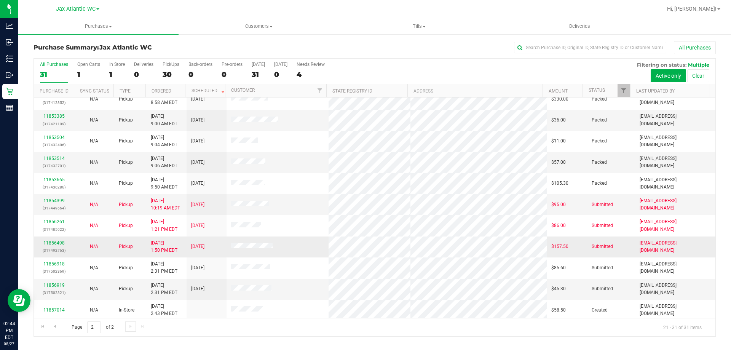
scroll to position [11, 0]
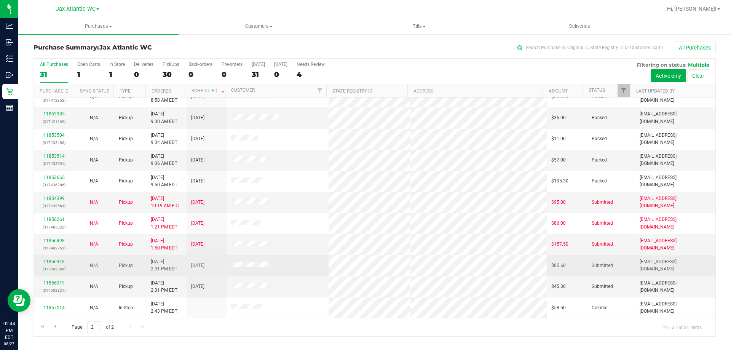
click at [58, 262] on link "11856918" at bounding box center [53, 261] width 21 height 5
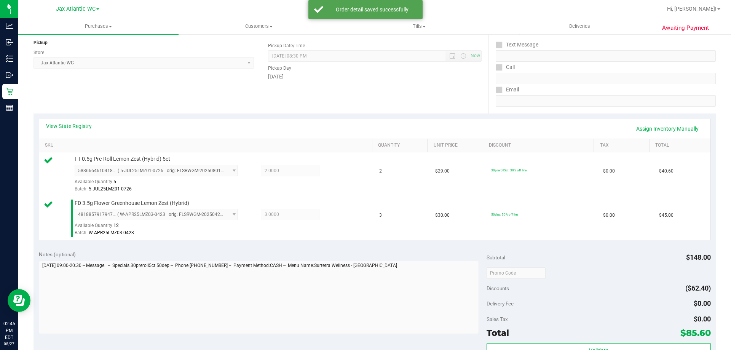
scroll to position [190, 0]
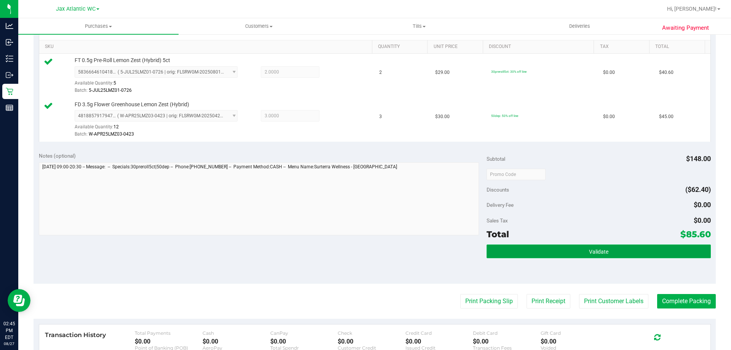
click at [589, 254] on span "Validate" at bounding box center [598, 252] width 19 height 6
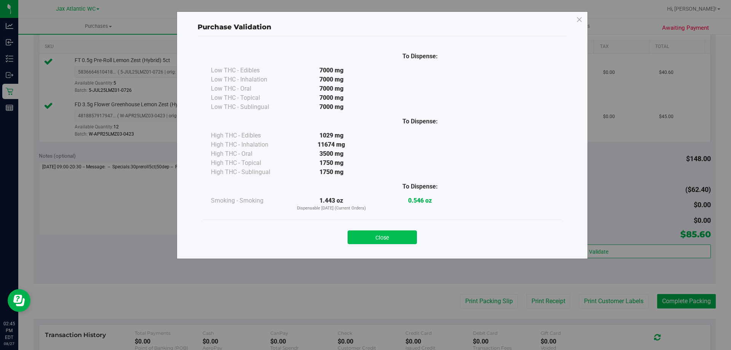
click at [383, 238] on button "Close" at bounding box center [382, 237] width 69 height 14
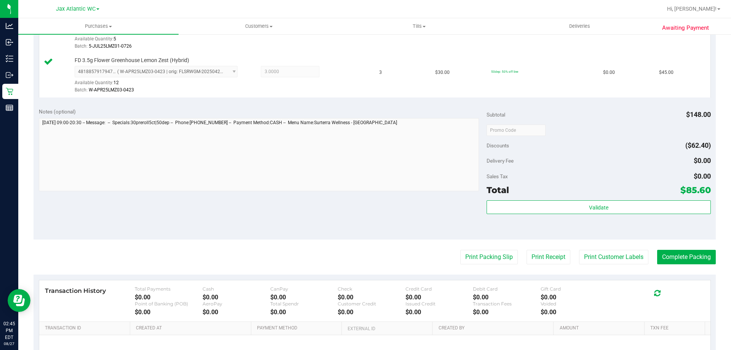
scroll to position [305, 0]
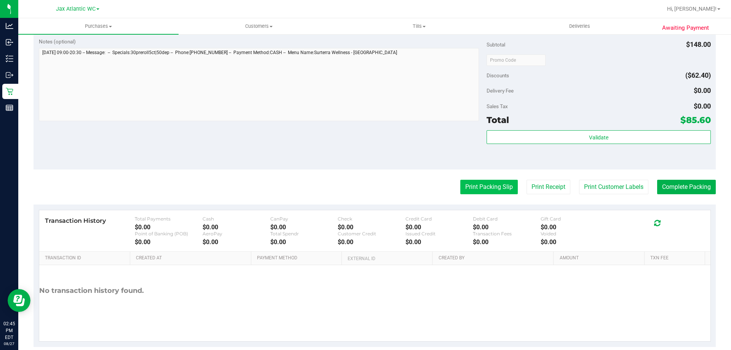
click at [478, 187] on button "Print Packing Slip" at bounding box center [489, 187] width 58 height 14
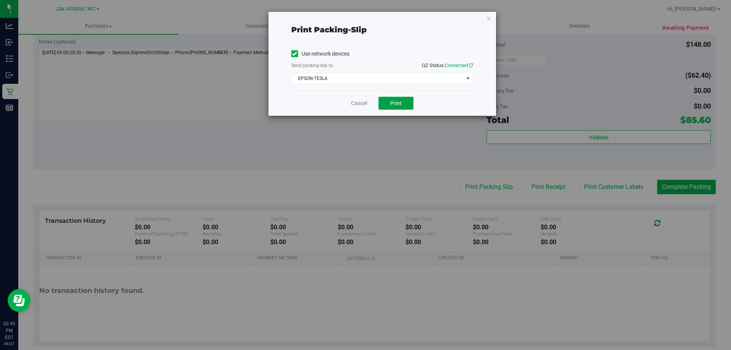
click at [396, 107] on button "Print" at bounding box center [396, 103] width 35 height 13
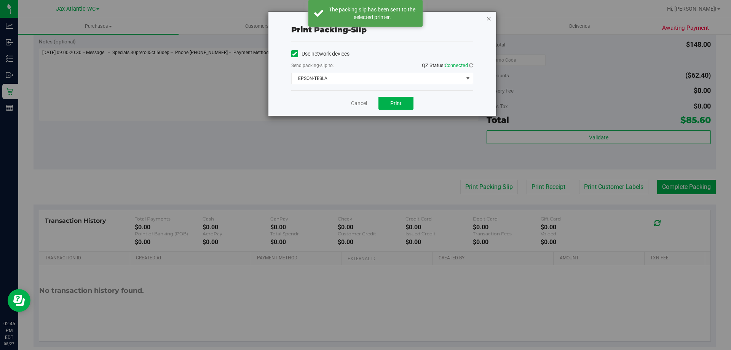
click at [489, 19] on icon "button" at bounding box center [488, 18] width 5 height 9
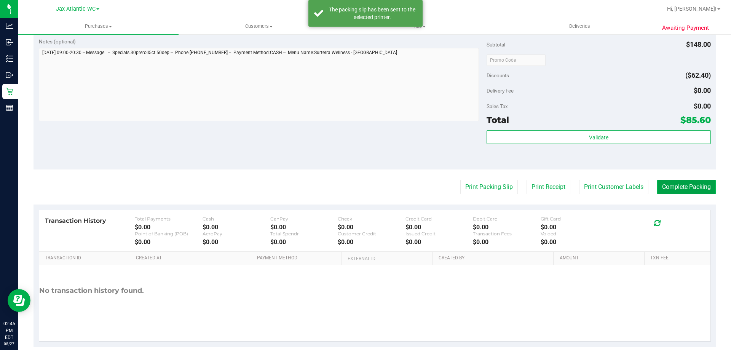
click at [665, 189] on button "Complete Packing" at bounding box center [686, 187] width 59 height 14
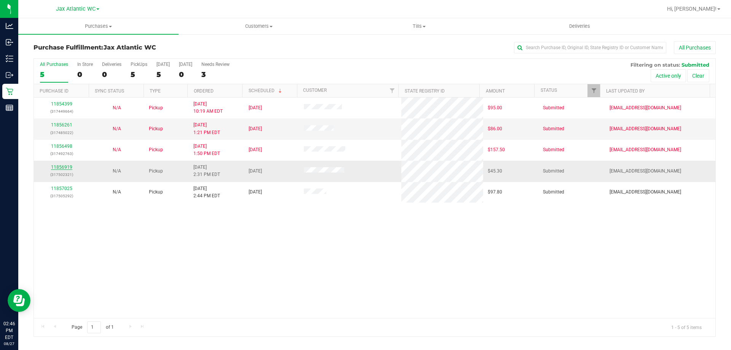
click at [61, 167] on link "11856919" at bounding box center [61, 167] width 21 height 5
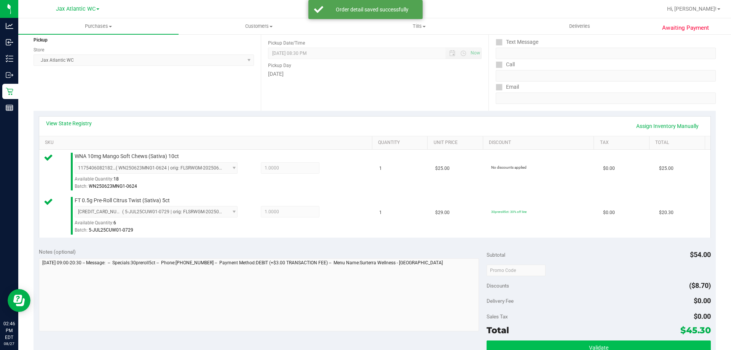
scroll to position [190, 0]
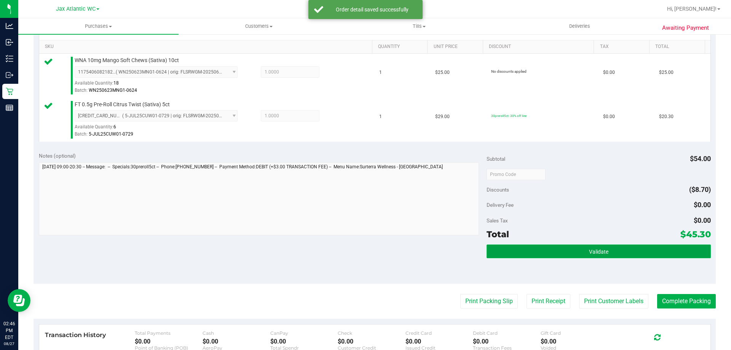
click at [510, 255] on button "Validate" at bounding box center [599, 251] width 224 height 14
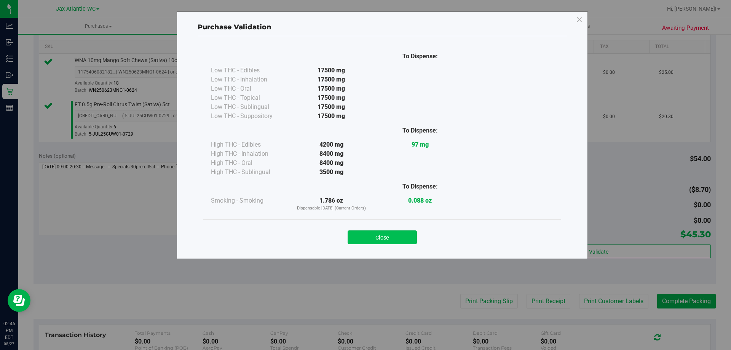
click at [406, 237] on button "Close" at bounding box center [382, 237] width 69 height 14
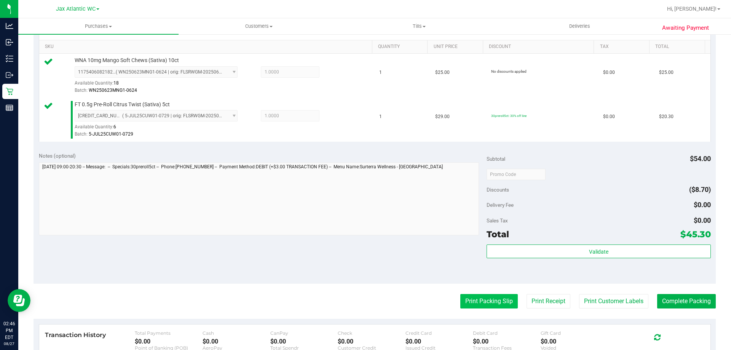
click at [468, 300] on button "Print Packing Slip" at bounding box center [489, 301] width 58 height 14
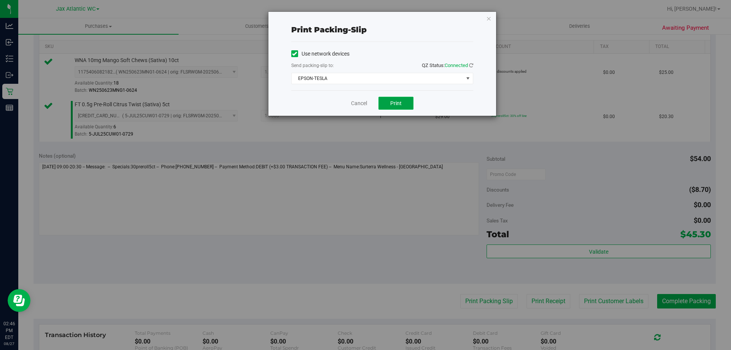
click at [391, 102] on span "Print" at bounding box center [395, 103] width 11 height 6
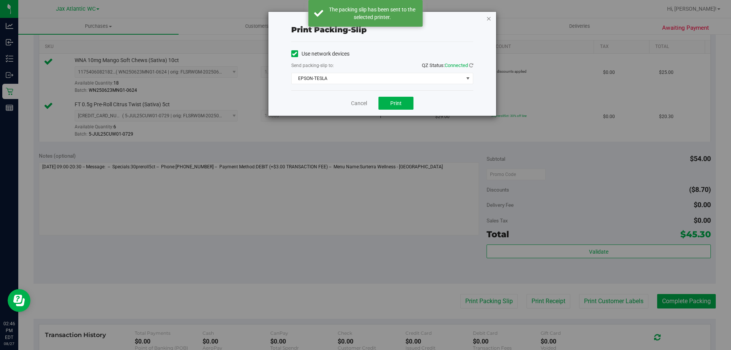
click at [489, 18] on icon "button" at bounding box center [488, 18] width 5 height 9
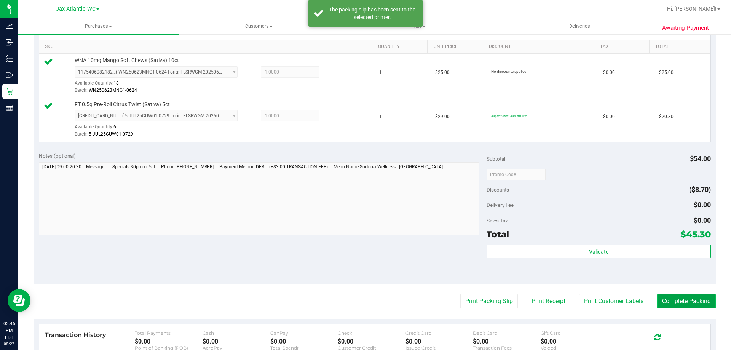
click at [665, 301] on button "Complete Packing" at bounding box center [686, 301] width 59 height 14
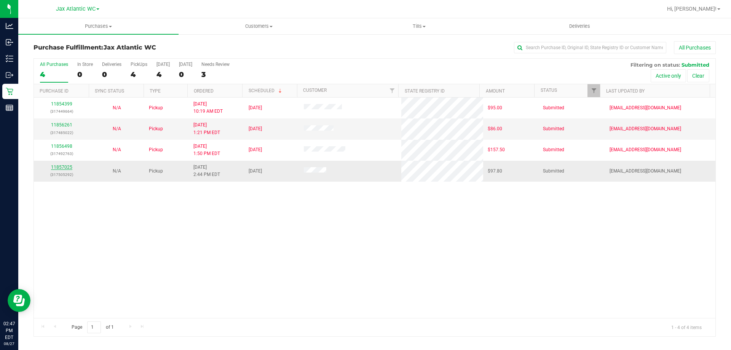
click at [63, 166] on link "11857025" at bounding box center [61, 167] width 21 height 5
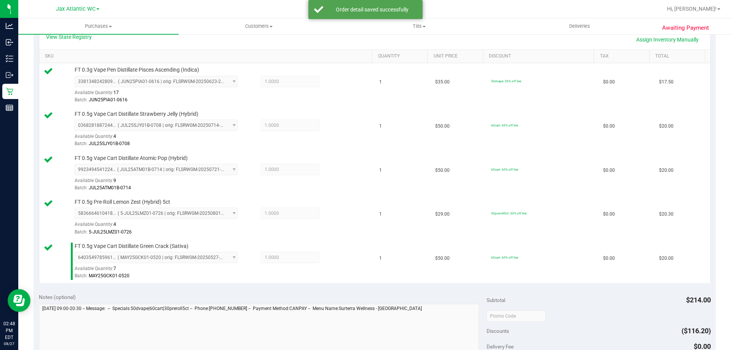
scroll to position [267, 0]
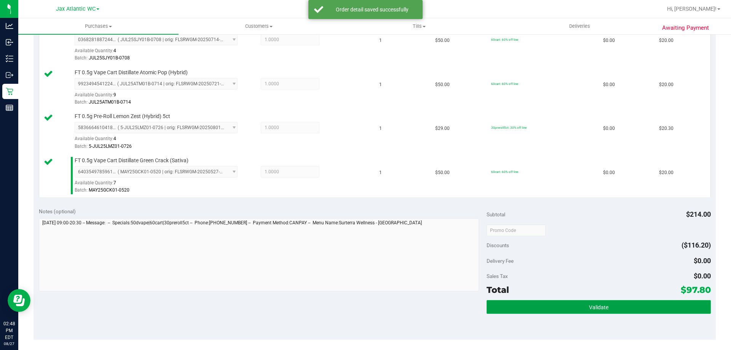
click at [548, 310] on button "Validate" at bounding box center [599, 307] width 224 height 14
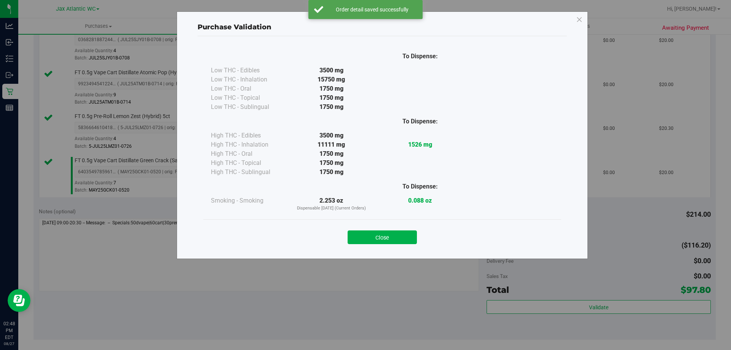
click at [380, 235] on button "Close" at bounding box center [382, 237] width 69 height 14
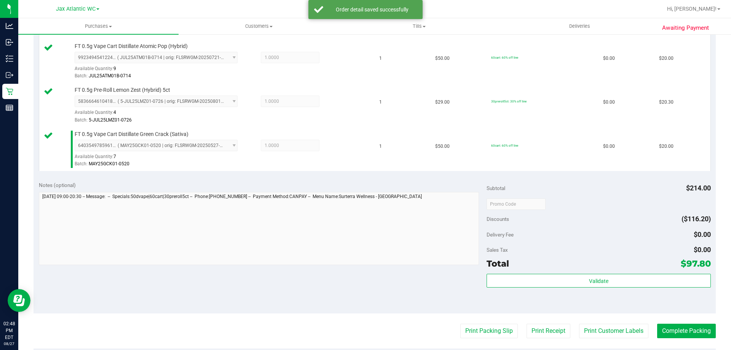
scroll to position [411, 0]
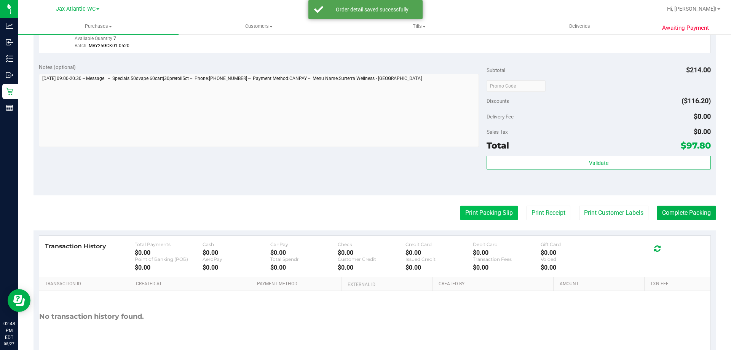
click at [488, 206] on button "Print Packing Slip" at bounding box center [489, 213] width 58 height 14
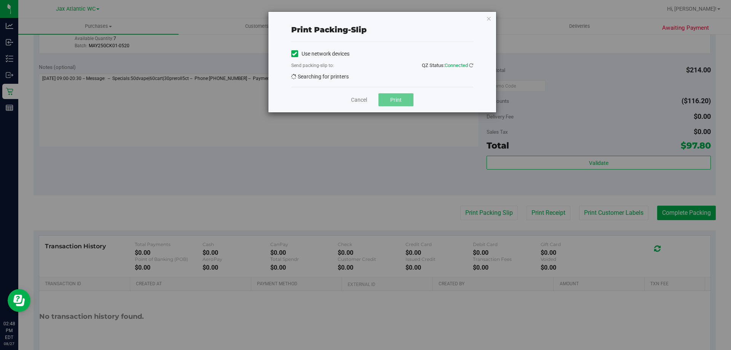
click at [489, 209] on div "Print packing-slip Use network devices Send packing-slip to: QZ Status: Connect…" at bounding box center [368, 175] width 737 height 350
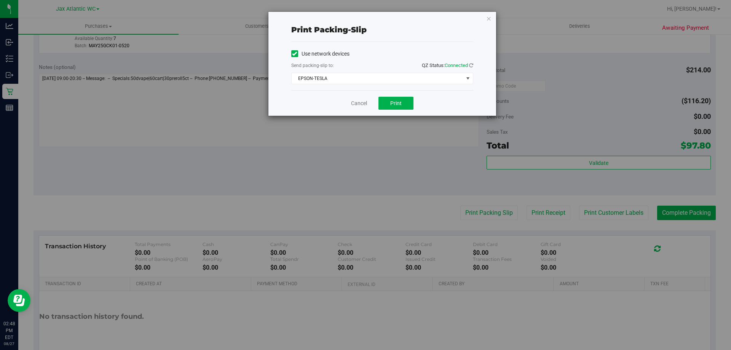
click at [370, 105] on div "Cancel Print" at bounding box center [382, 103] width 182 height 26
drag, startPoint x: 387, startPoint y: 102, endPoint x: 393, endPoint y: 109, distance: 9.2
click at [387, 102] on button "Print" at bounding box center [396, 103] width 35 height 13
click at [489, 18] on icon "button" at bounding box center [488, 18] width 5 height 9
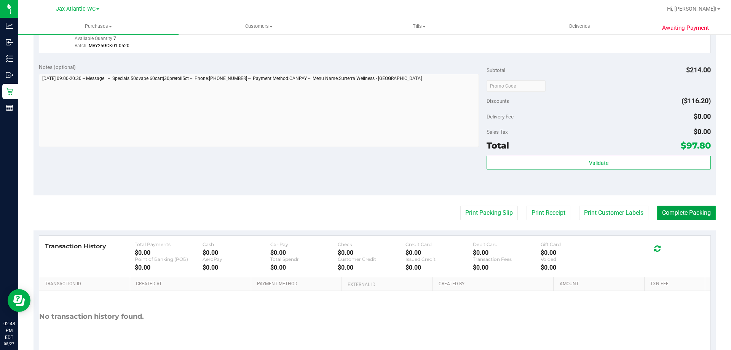
drag, startPoint x: 674, startPoint y: 210, endPoint x: 685, endPoint y: 208, distance: 11.2
click at [675, 211] on button "Complete Packing" at bounding box center [686, 213] width 59 height 14
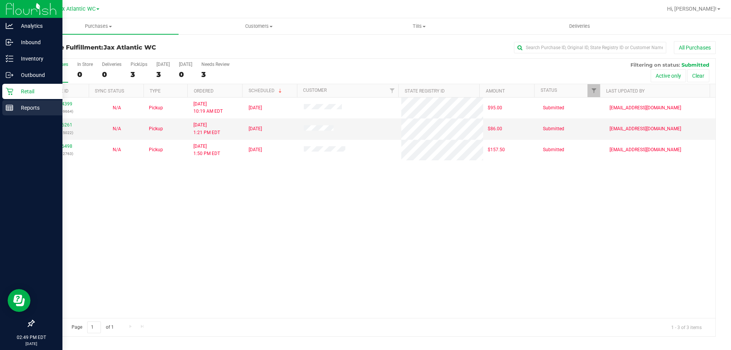
click at [5, 106] on div "Reports" at bounding box center [32, 107] width 60 height 15
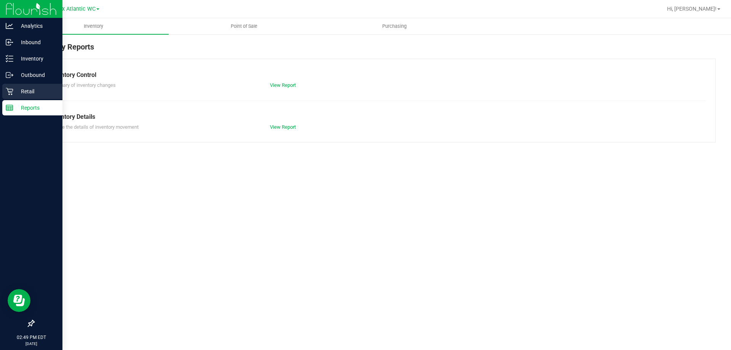
click at [13, 94] on p "Retail" at bounding box center [36, 91] width 46 height 9
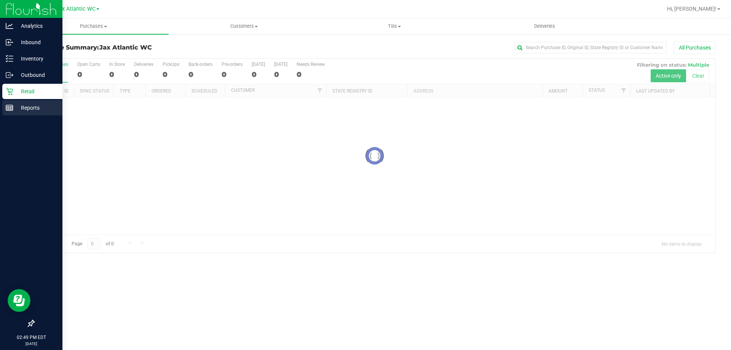
click at [17, 110] on p "Reports" at bounding box center [36, 107] width 46 height 9
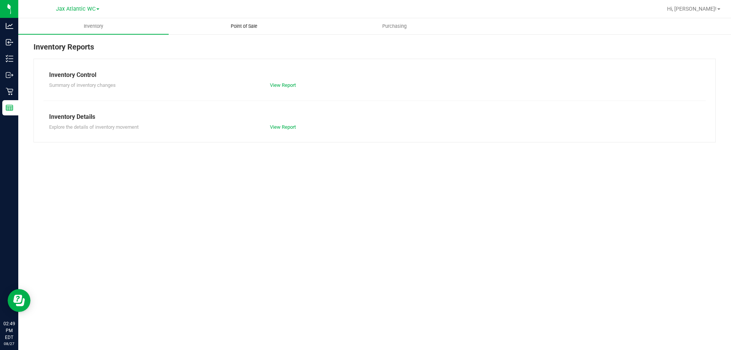
click at [245, 29] on span "Point of Sale" at bounding box center [243, 26] width 47 height 7
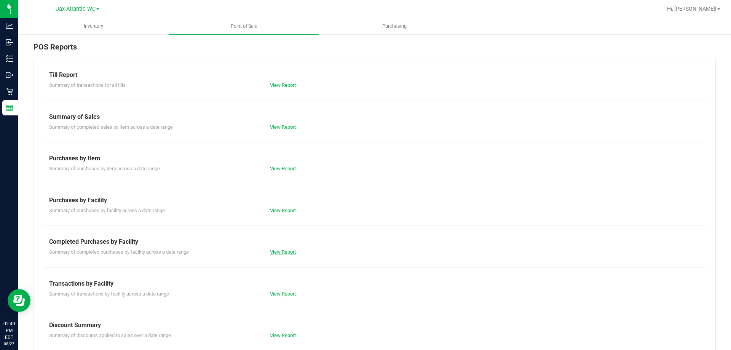
click at [272, 252] on link "View Report" at bounding box center [283, 252] width 26 height 6
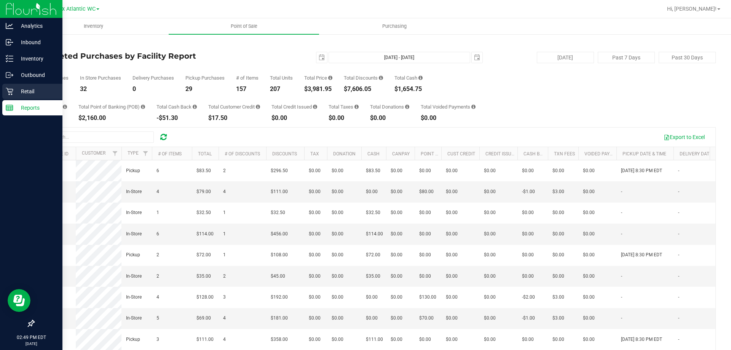
click at [12, 89] on icon at bounding box center [10, 92] width 8 height 8
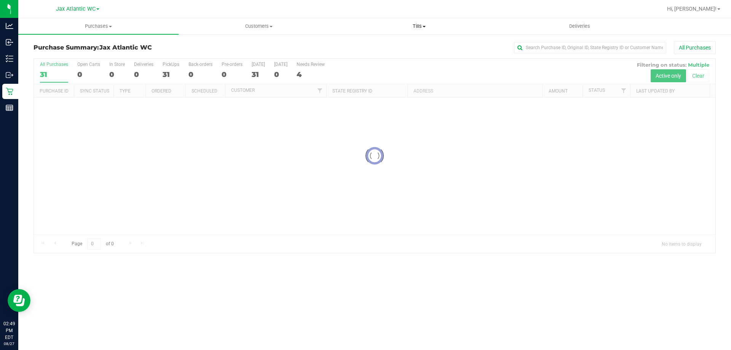
click at [420, 24] on span "Tills" at bounding box center [419, 26] width 160 height 7
click at [370, 47] on span "Manage tills" at bounding box center [364, 46] width 51 height 6
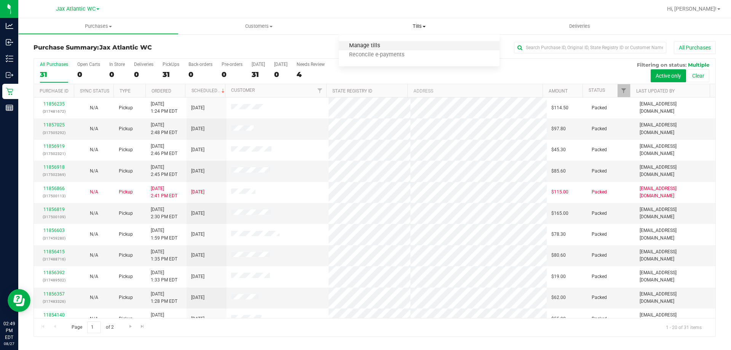
click at [366, 45] on span "Manage tills" at bounding box center [364, 46] width 51 height 6
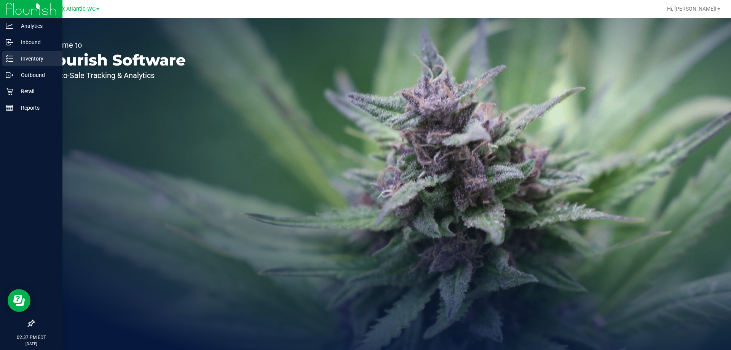
click at [9, 59] on line at bounding box center [11, 59] width 4 height 0
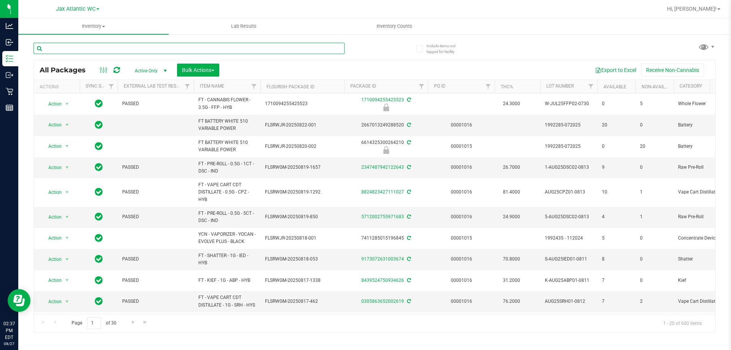
click at [94, 48] on input "text" at bounding box center [189, 48] width 311 height 11
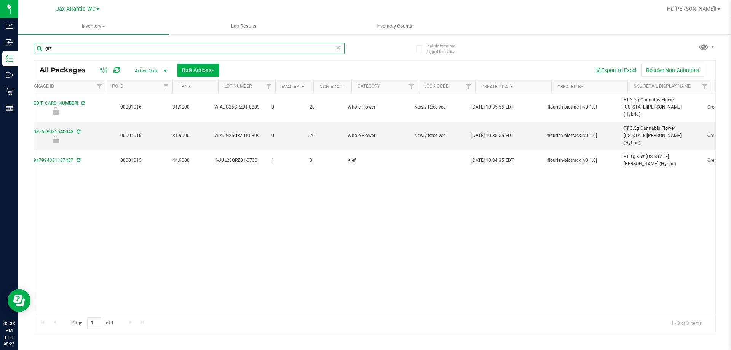
scroll to position [0, 349]
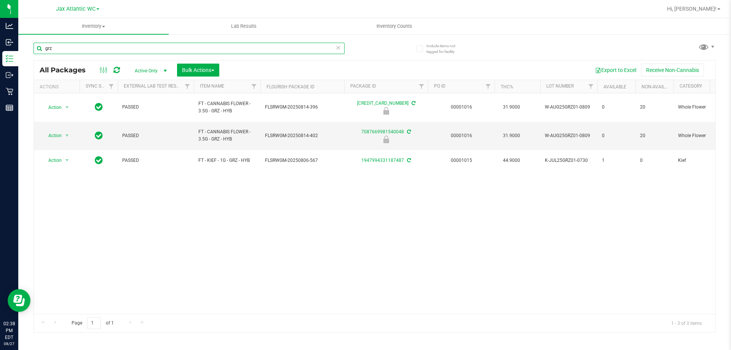
type input "grz"
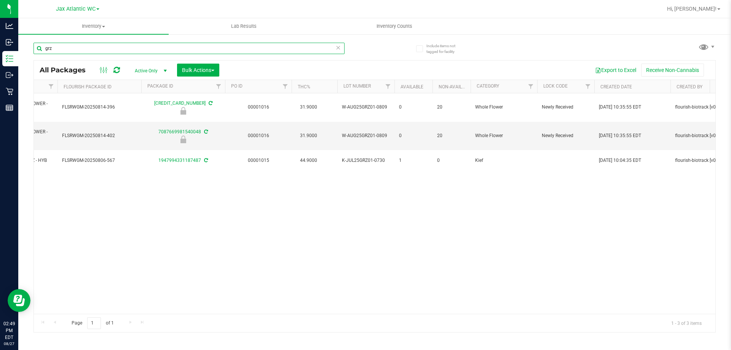
scroll to position [0, 216]
